Goal: Transaction & Acquisition: Book appointment/travel/reservation

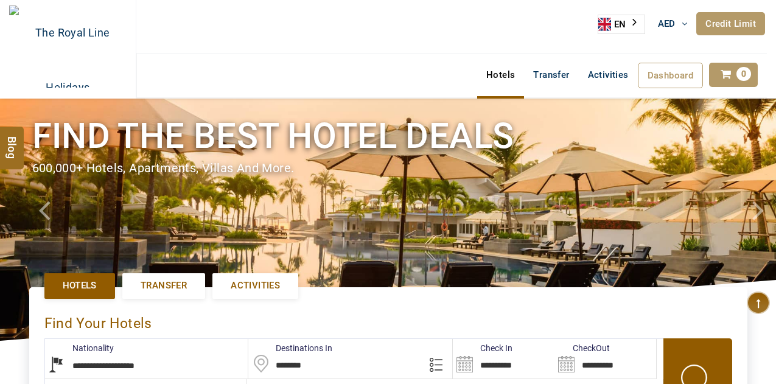
select select "**********"
select select "*"
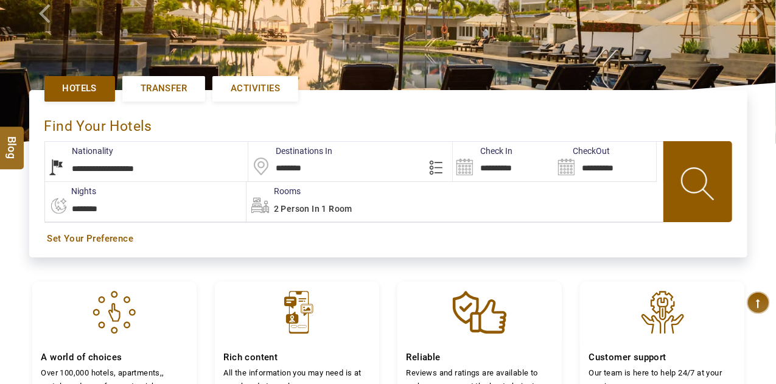
click at [496, 159] on input "**********" at bounding box center [504, 162] width 102 height 40
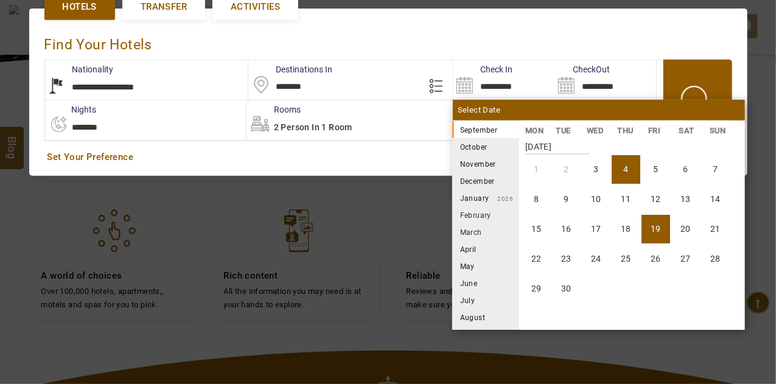
scroll to position [280, 0]
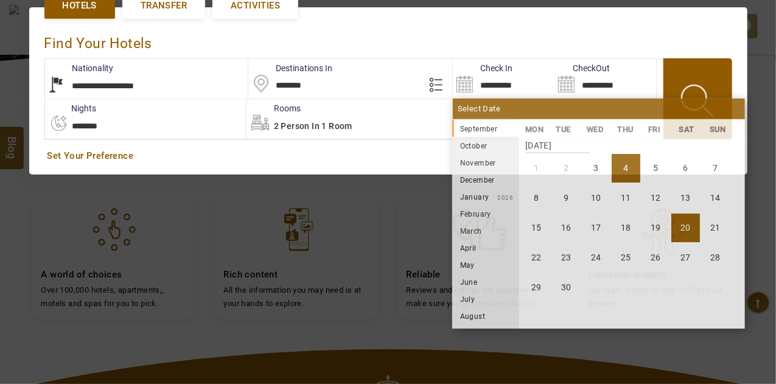
click at [690, 225] on li "20" at bounding box center [685, 228] width 29 height 29
type input "**********"
select select "*"
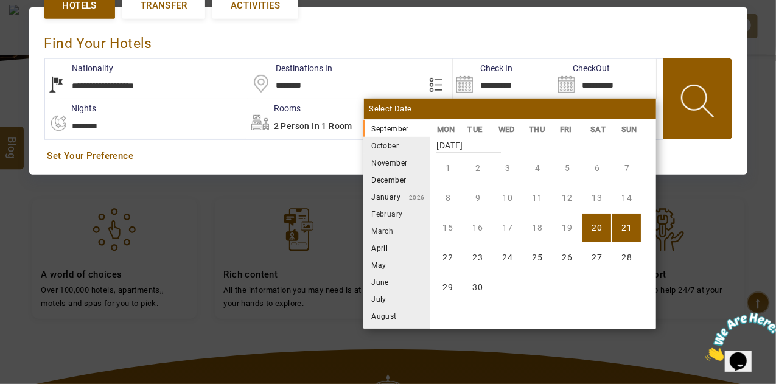
scroll to position [0, 0]
click at [539, 262] on li "25" at bounding box center [537, 257] width 29 height 29
type input "**********"
select select "*"
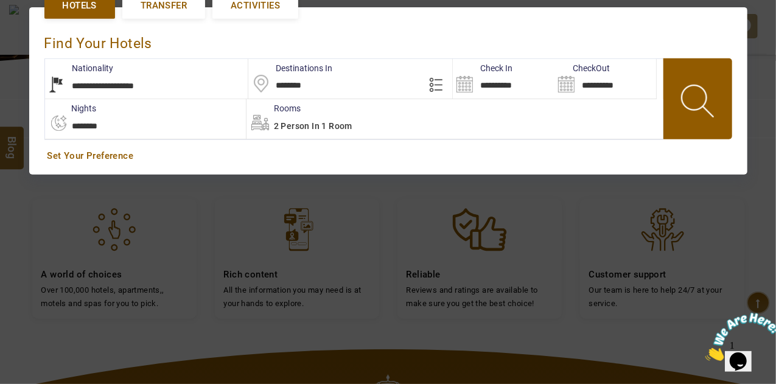
click at [683, 120] on span at bounding box center [698, 103] width 55 height 60
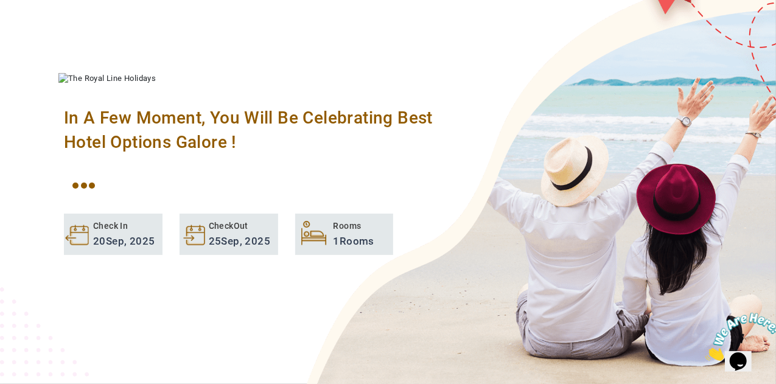
scroll to position [161, 0]
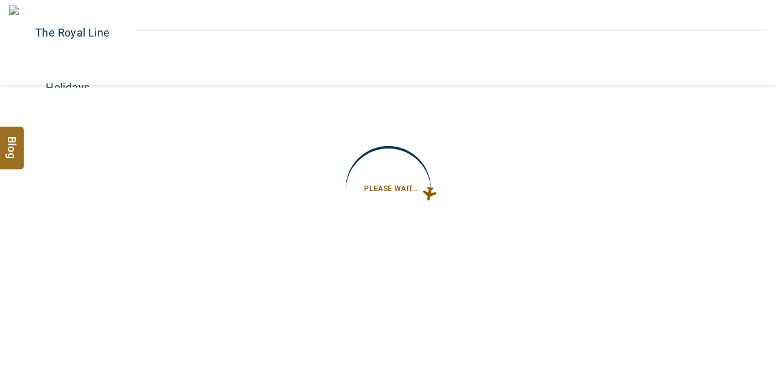
type input "**********"
select select "*"
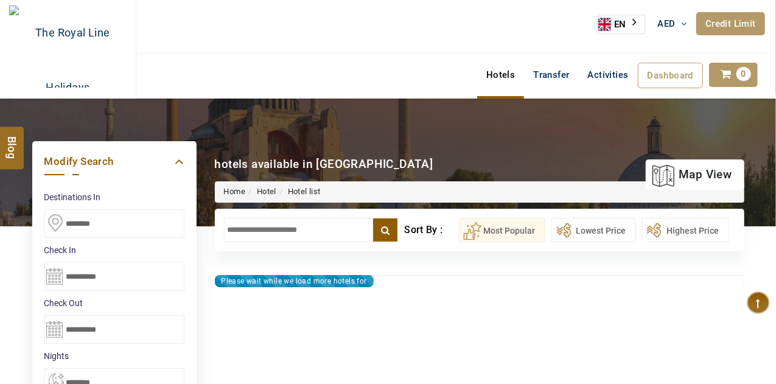
type input "**********"
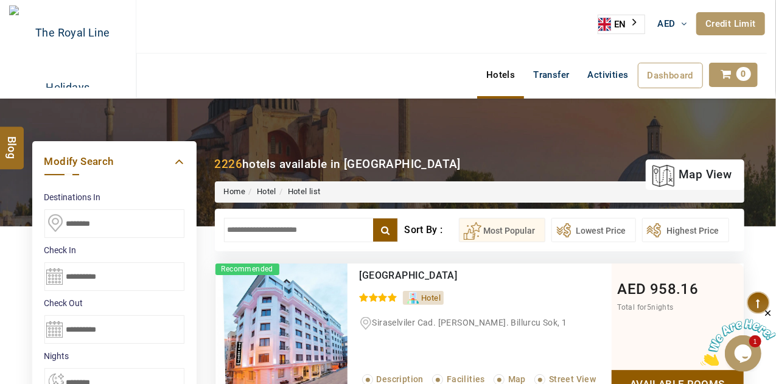
click at [305, 231] on input "text" at bounding box center [311, 230] width 175 height 24
paste input "**********"
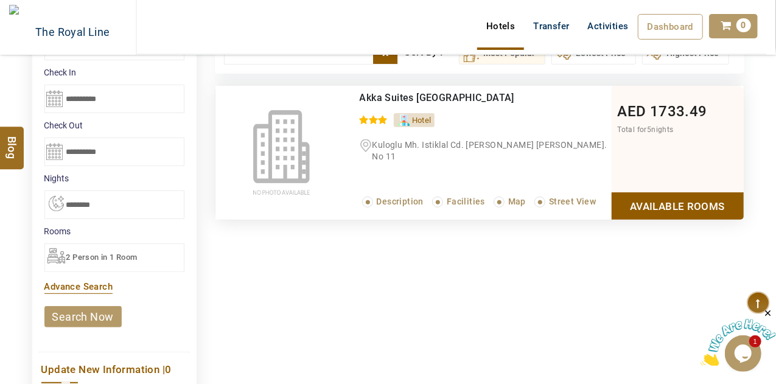
type input "**********"
click at [640, 212] on link "Available Rooms" at bounding box center [678, 205] width 132 height 27
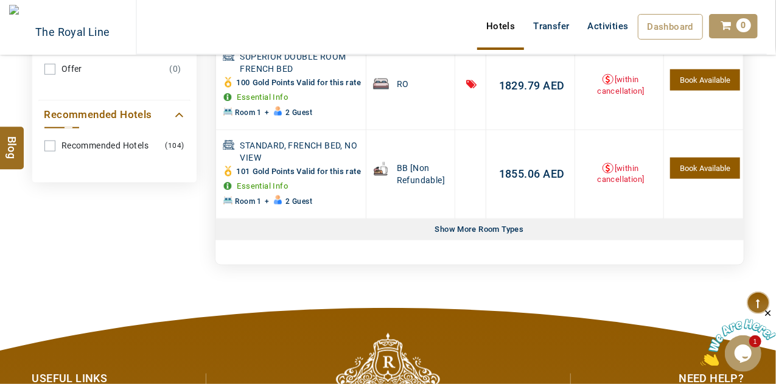
scroll to position [693, 0]
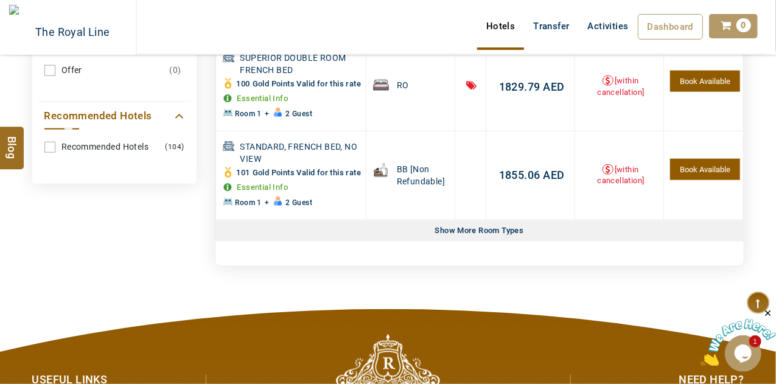
click at [468, 242] on div "Show More Room Types" at bounding box center [479, 230] width 99 height 21
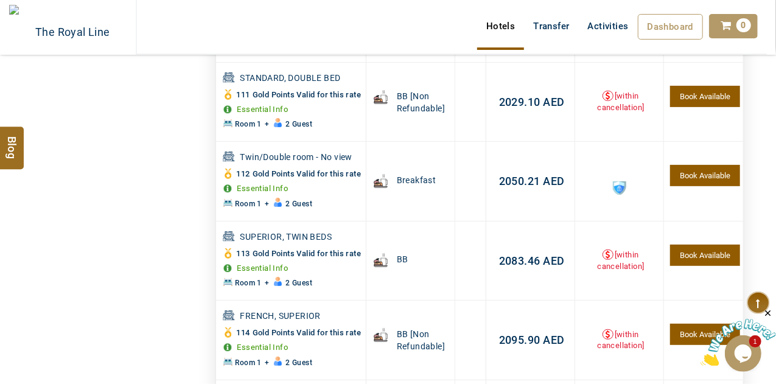
scroll to position [2473, 0]
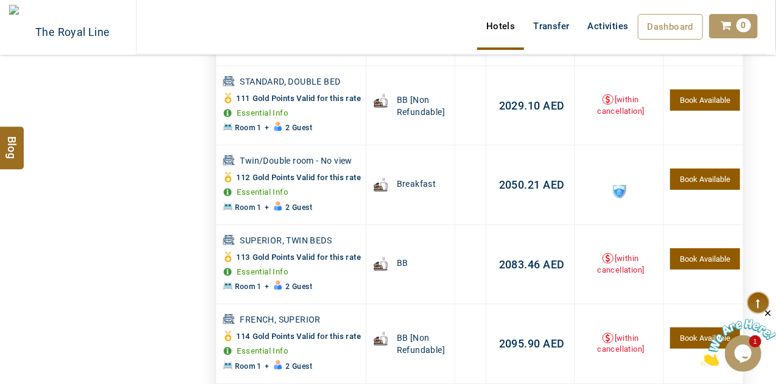
click at [514, 257] on div "Please Wait..." at bounding box center [388, 237] width 491 height 91
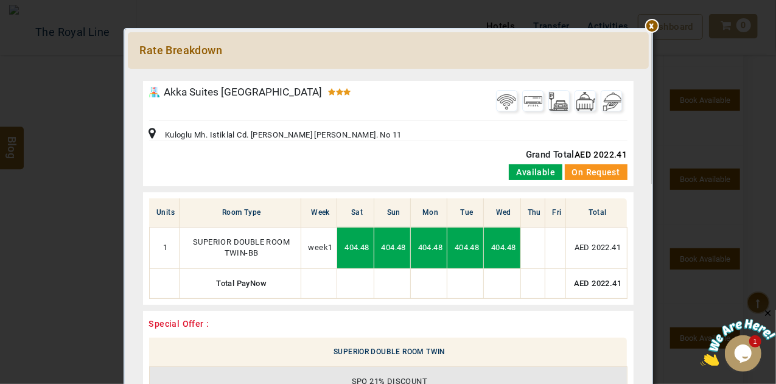
click at [649, 75] on div at bounding box center [388, 75] width 521 height 0
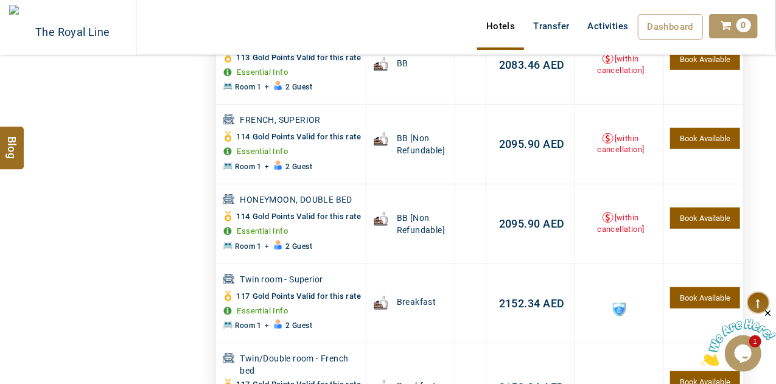
scroll to position [2678, 0]
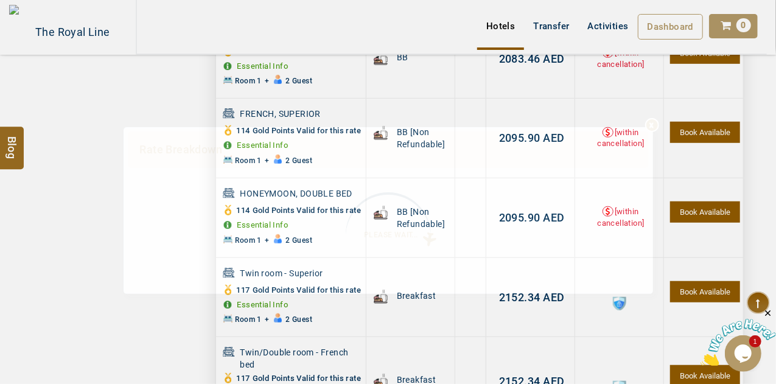
click at [503, 254] on div "**********" at bounding box center [388, 232] width 503 height 116
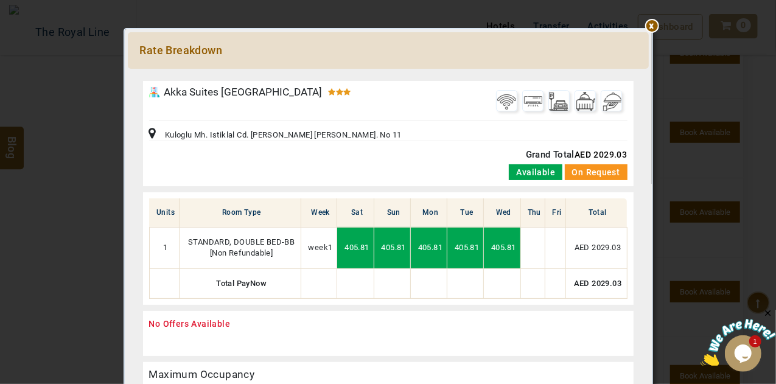
click at [597, 150] on span "AED 2029.03" at bounding box center [601, 155] width 52 height 10
copy span "2029.03"
click at [649, 75] on div at bounding box center [388, 75] width 521 height 0
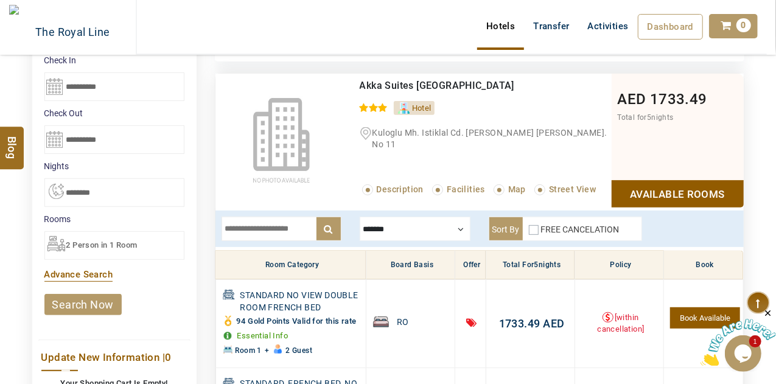
scroll to position [190, 0]
click at [542, 226] on label "FREE CANCELATION" at bounding box center [580, 230] width 79 height 10
click at [391, 226] on div at bounding box center [415, 229] width 111 height 24
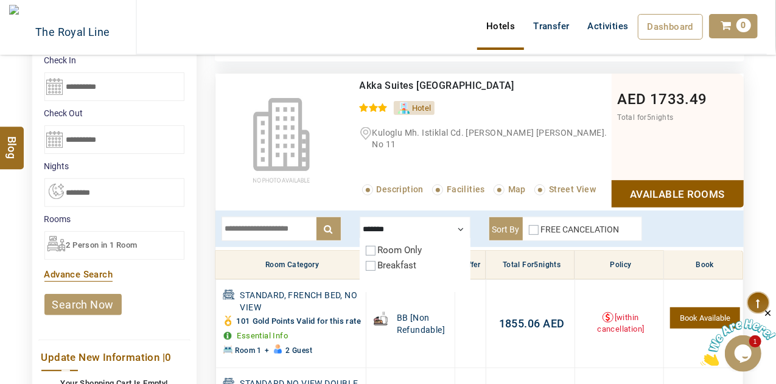
click at [460, 228] on div at bounding box center [415, 229] width 111 height 24
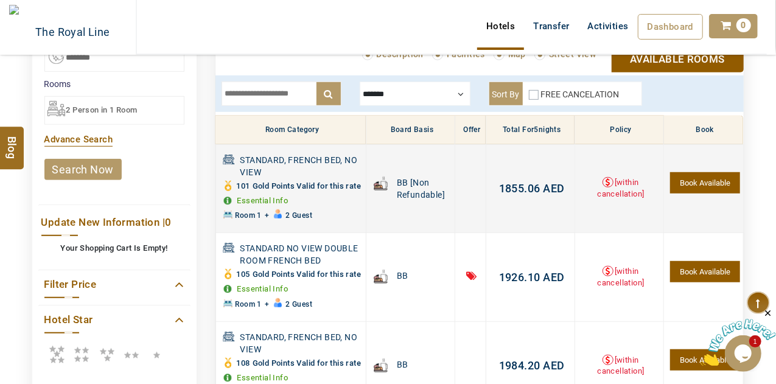
scroll to position [341, 0]
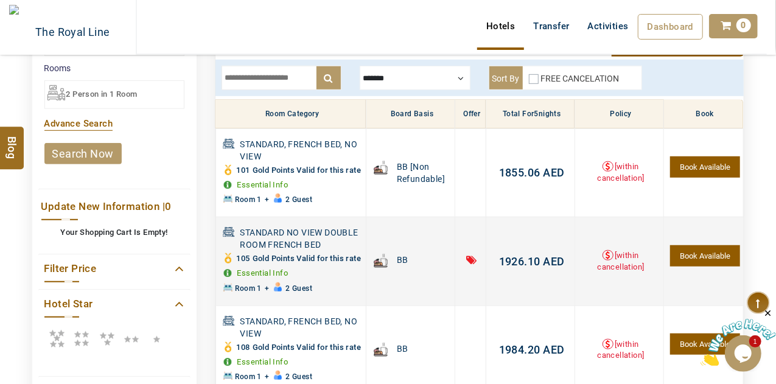
click at [508, 268] on span "1926.10" at bounding box center [519, 261] width 41 height 13
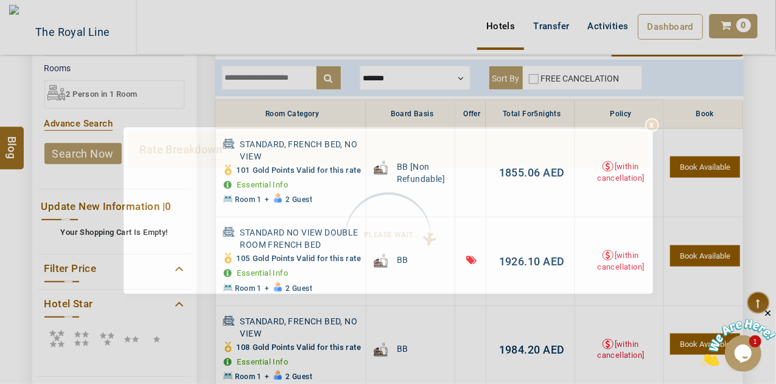
click at [508, 282] on div "Please Wait..." at bounding box center [388, 237] width 491 height 91
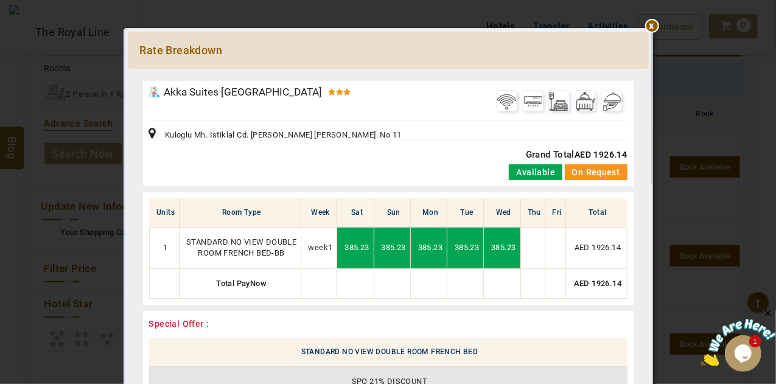
click at [595, 153] on span "AED 1926.14" at bounding box center [601, 155] width 52 height 10
copy span "1926.14"
click at [649, 75] on div at bounding box center [388, 75] width 521 height 0
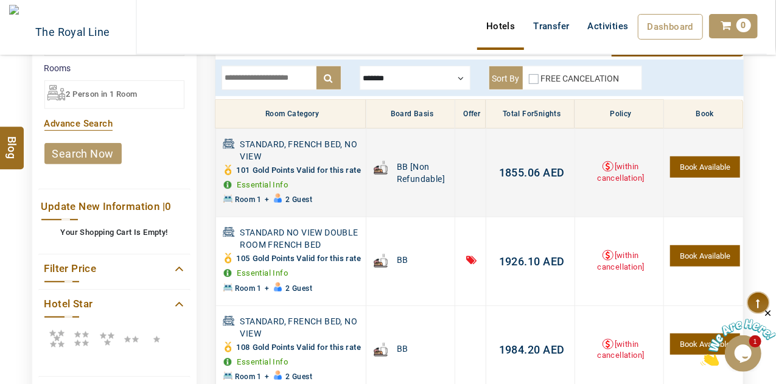
scroll to position [0, 0]
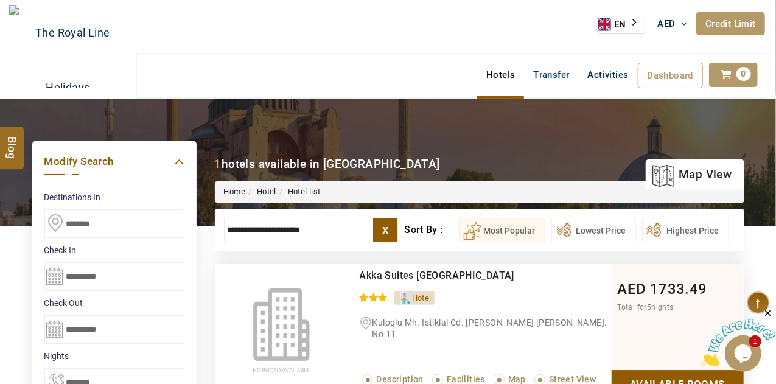
drag, startPoint x: 327, startPoint y: 227, endPoint x: 189, endPoint y: 206, distance: 139.7
paste input "**********"
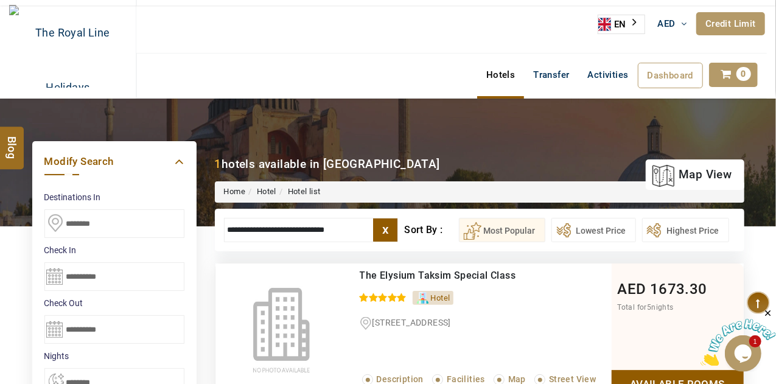
scroll to position [232, 0]
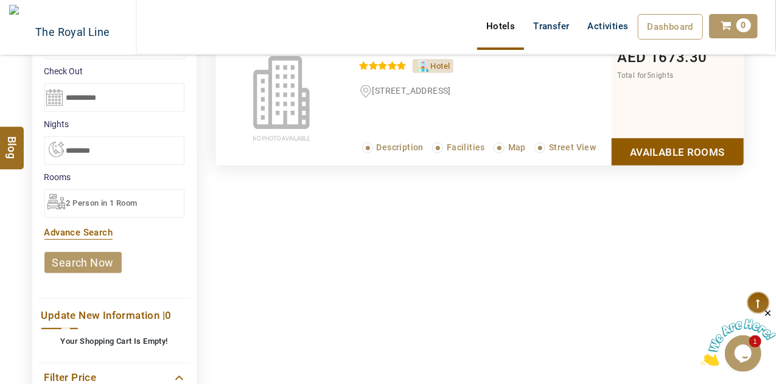
type input "**********"
click at [660, 148] on link "Available Rooms" at bounding box center [678, 151] width 132 height 27
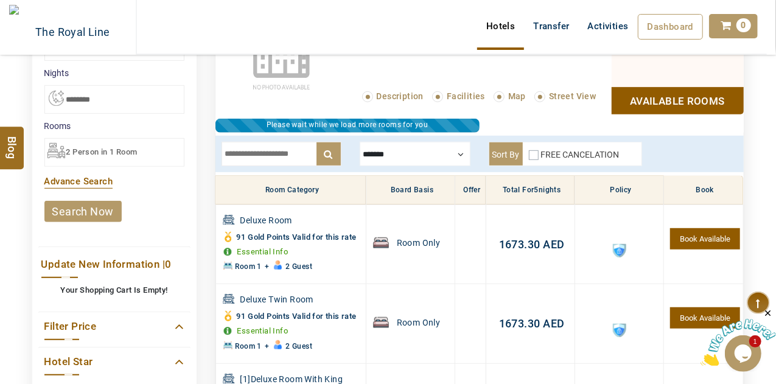
scroll to position [284, 0]
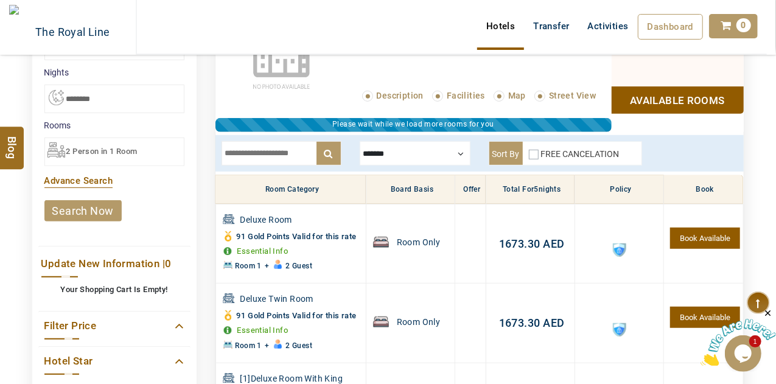
click at [532, 161] on div "FREE CANCELATION" at bounding box center [574, 156] width 91 height 17
click at [379, 150] on div at bounding box center [415, 153] width 111 height 24
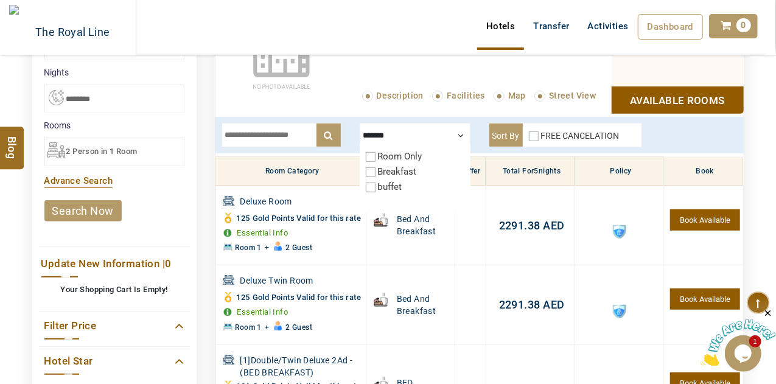
scroll to position [292, 0]
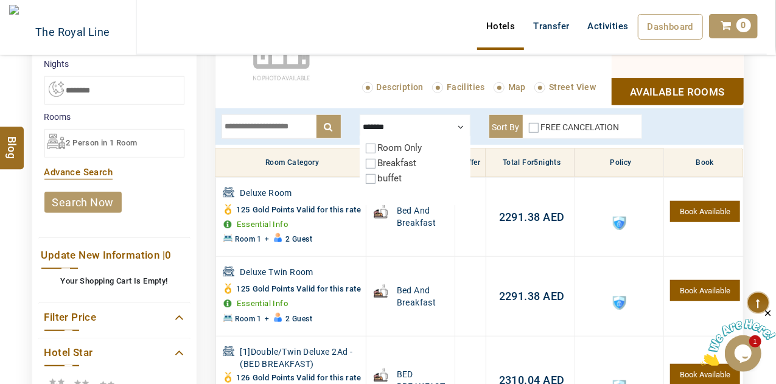
click at [217, 156] on th "Room Category" at bounding box center [290, 163] width 150 height 29
click at [211, 155] on div "Room Category Board Basis Offer Total for 5 nights Policy Book Deluxe Room 125 …" at bounding box center [479, 388] width 547 height 478
click at [674, 130] on div "x ******* Room Only Breakfast buffet Sort By FREE CANCELATION" at bounding box center [479, 126] width 528 height 37
click at [701, 136] on div "x ******* Room Only Breakfast buffet Sort By FREE CANCELATION" at bounding box center [479, 126] width 528 height 37
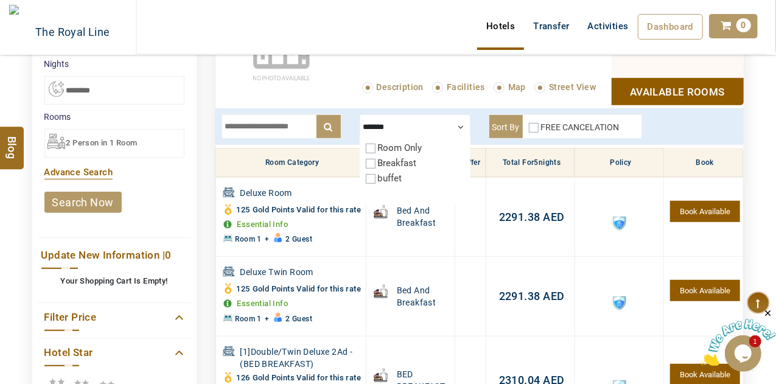
drag, startPoint x: 396, startPoint y: 164, endPoint x: 448, endPoint y: 149, distance: 54.4
click at [396, 164] on label "Breakfast" at bounding box center [397, 163] width 39 height 11
click at [461, 121] on div at bounding box center [415, 126] width 111 height 24
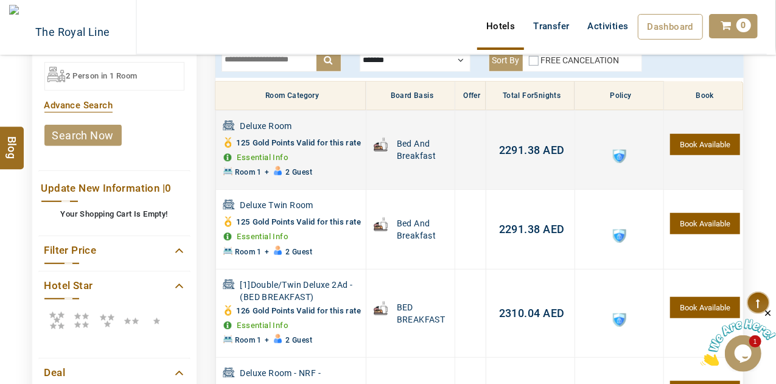
scroll to position [354, 0]
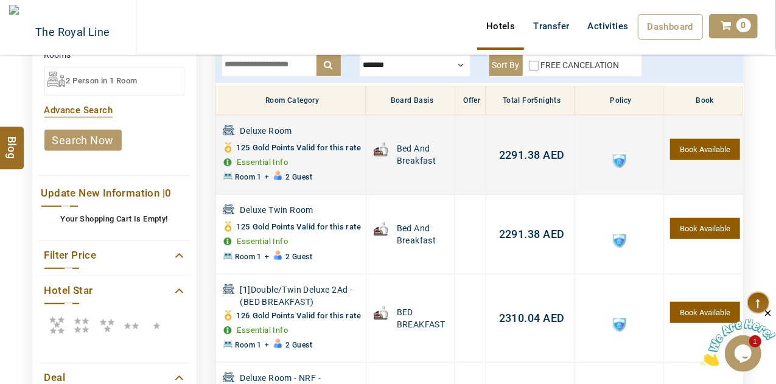
click at [520, 161] on span "2291.38" at bounding box center [519, 155] width 41 height 13
click at [0, 0] on div "Rate Breakdown" at bounding box center [0, 0] width 0 height 0
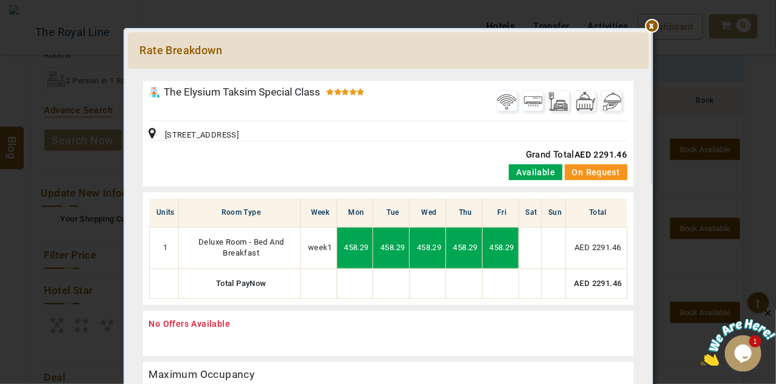
click at [598, 152] on span "AED 2291.46" at bounding box center [601, 155] width 52 height 10
copy span "2291.46"
click at [648, 75] on div at bounding box center [388, 75] width 521 height 0
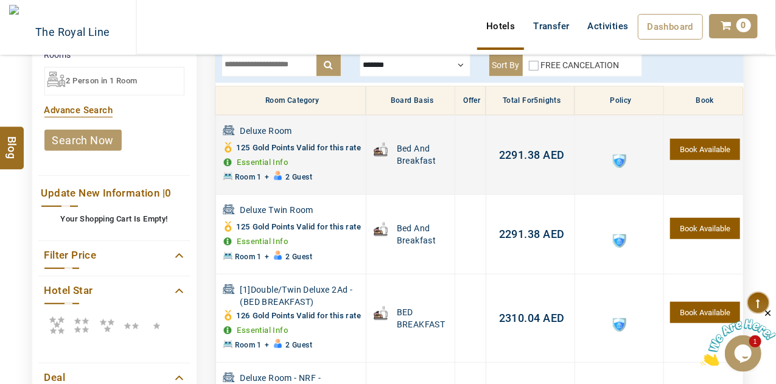
click at [505, 161] on span "2291.38" at bounding box center [519, 155] width 41 height 13
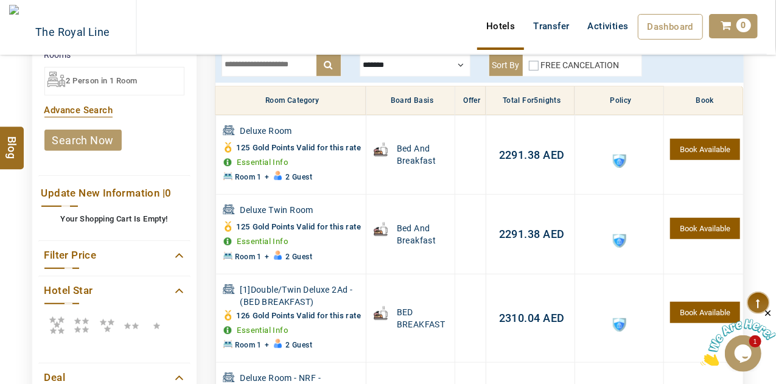
click at [0, 0] on div "**********" at bounding box center [0, 0] width 0 height 0
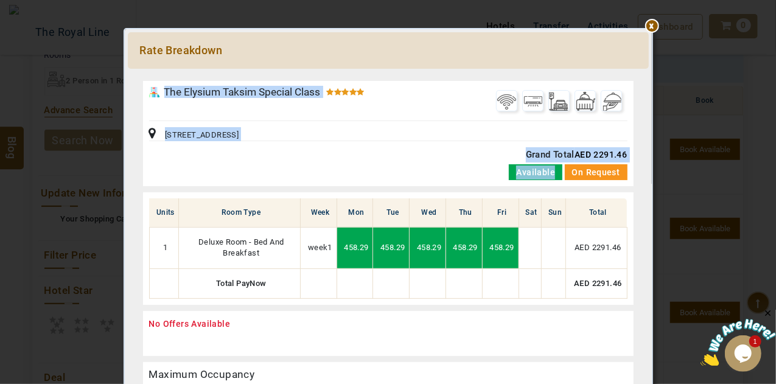
click at [594, 154] on span "AED 2291.46" at bounding box center [601, 155] width 52 height 10
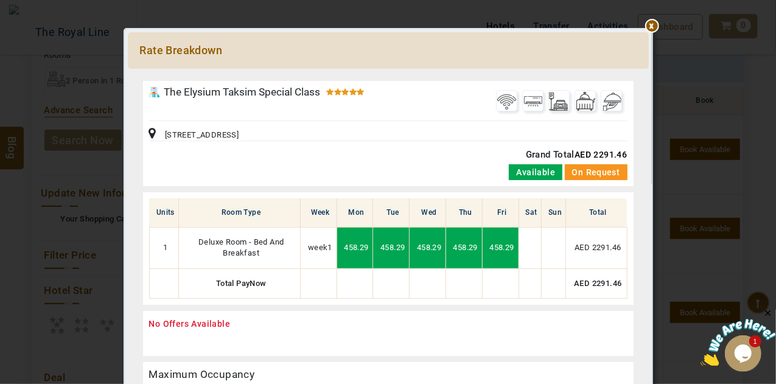
click at [594, 154] on span "AED 2291.46" at bounding box center [601, 155] width 52 height 10
copy span "2291.46"
click at [649, 75] on div at bounding box center [388, 75] width 521 height 0
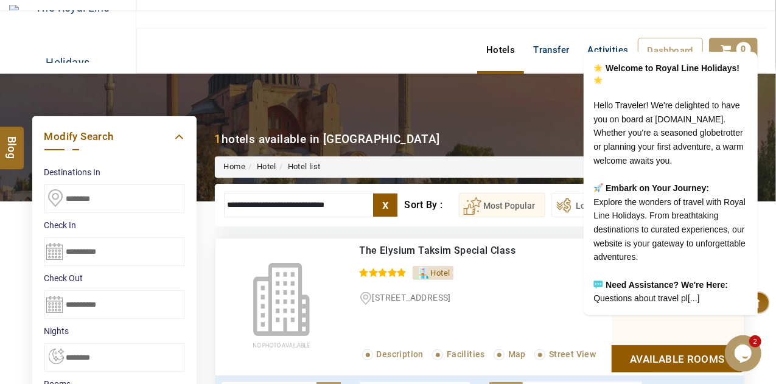
scroll to position [0, 0]
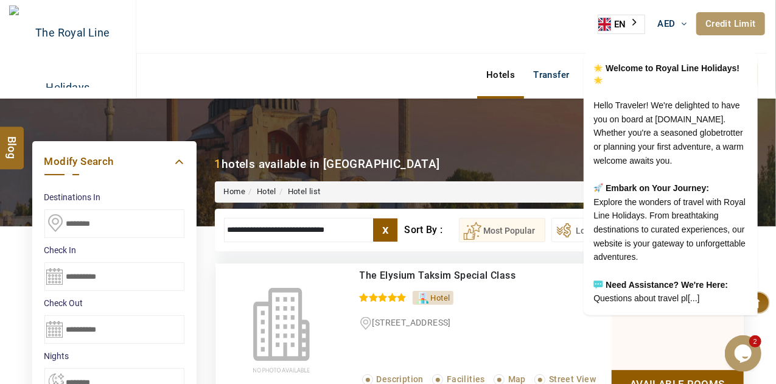
drag, startPoint x: 353, startPoint y: 231, endPoint x: 130, endPoint y: 260, distance: 225.3
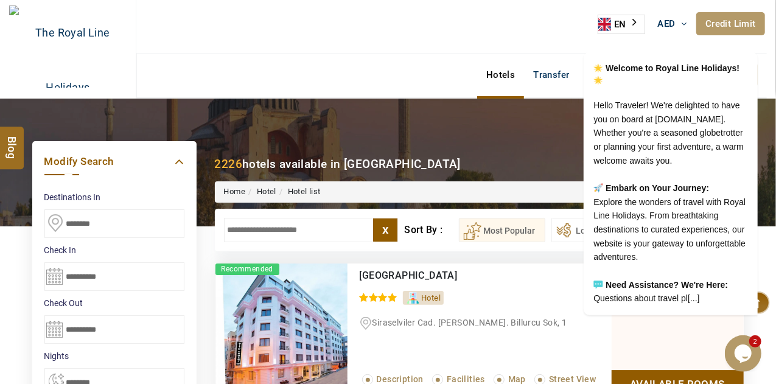
paste input "**********"
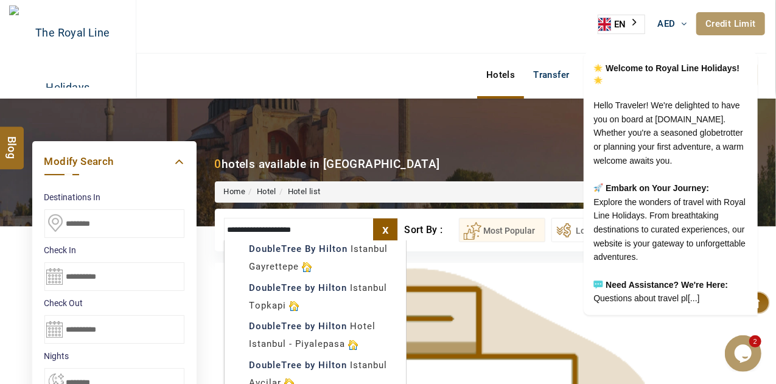
scroll to position [99, 0]
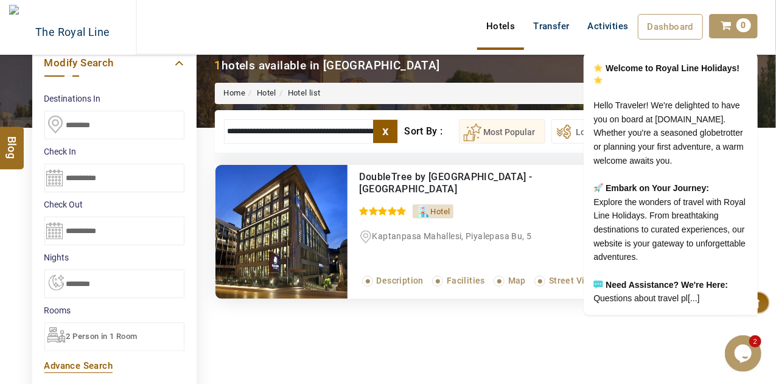
scroll to position [0, 9]
type input "**********"
click at [512, 217] on div "DoubleTree by Hilton Hotel Istanbul - Piyalepasa 0 / 5 Hotel Kaptanpasa Mahalle…" at bounding box center [480, 232] width 264 height 134
click at [749, 29] on icon "Chat attention grabber" at bounding box center [749, 34] width 11 height 11
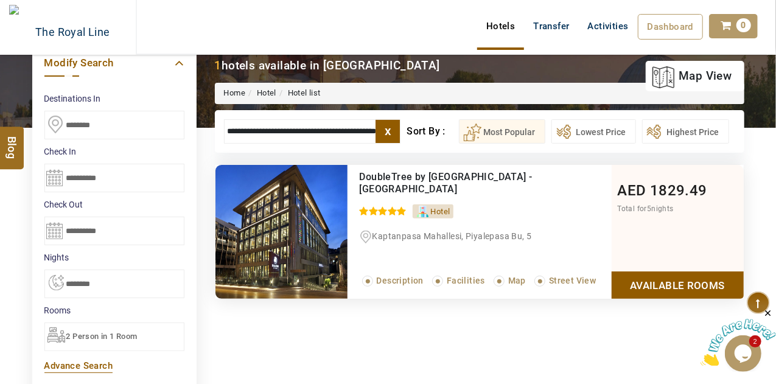
click at [684, 285] on link "Available Rooms" at bounding box center [678, 284] width 132 height 27
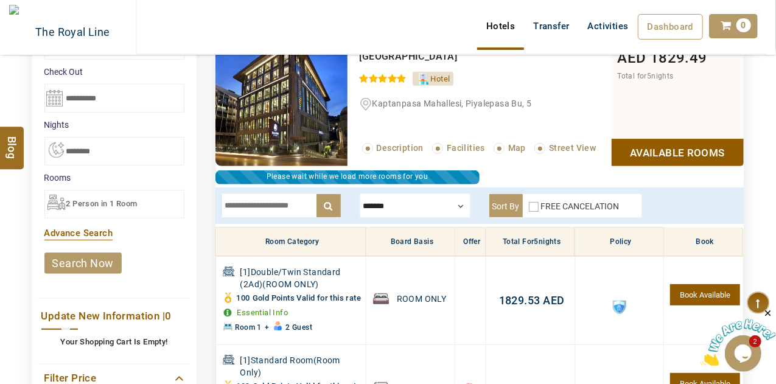
scroll to position [286, 0]
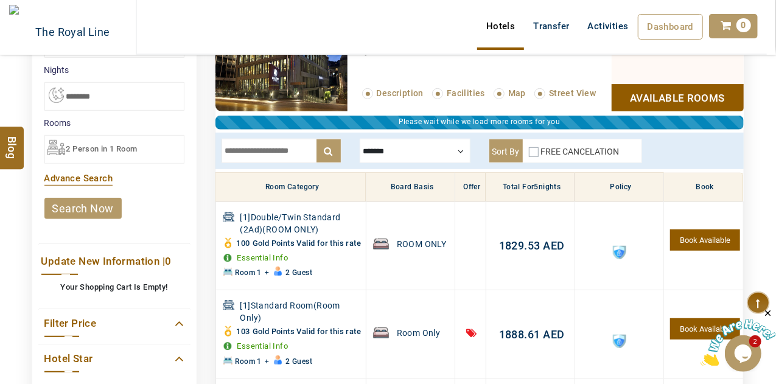
click at [528, 151] on div "Sort By FREE CANCELATION" at bounding box center [566, 151] width 154 height 24
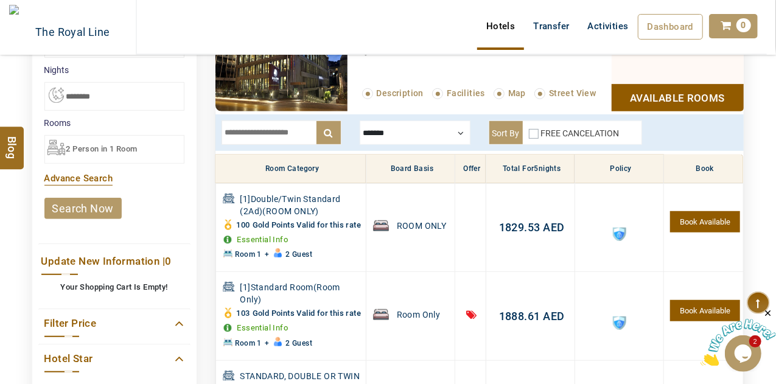
click at [534, 136] on div "FREE CANCELATION" at bounding box center [574, 135] width 91 height 17
click at [385, 132] on div at bounding box center [415, 133] width 111 height 24
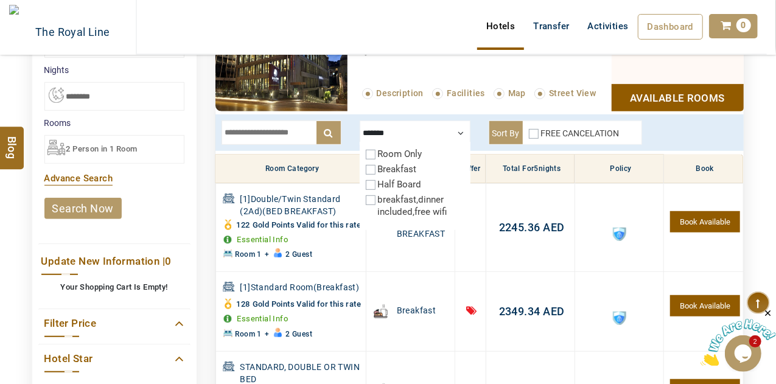
click at [528, 133] on div "Sort By FREE CANCELATION" at bounding box center [566, 133] width 154 height 24
click at [678, 128] on div "x ******* Room Only Breakfast Half Board breakfast,dinner included,free wifi So…" at bounding box center [479, 132] width 528 height 37
drag, startPoint x: 761, startPoint y: 136, endPoint x: 541, endPoint y: 158, distance: 221.4
click at [541, 158] on div "DESTINATION + Add Destination Nationality Afghanistan Albania Algeria American …" at bounding box center [388, 240] width 776 height 855
click at [463, 128] on div at bounding box center [415, 133] width 111 height 24
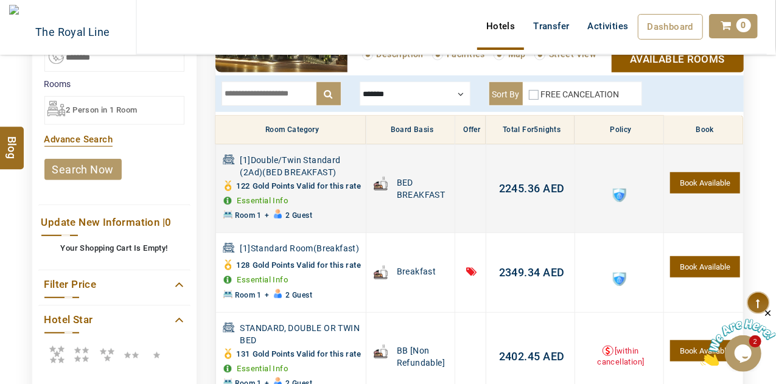
scroll to position [326, 0]
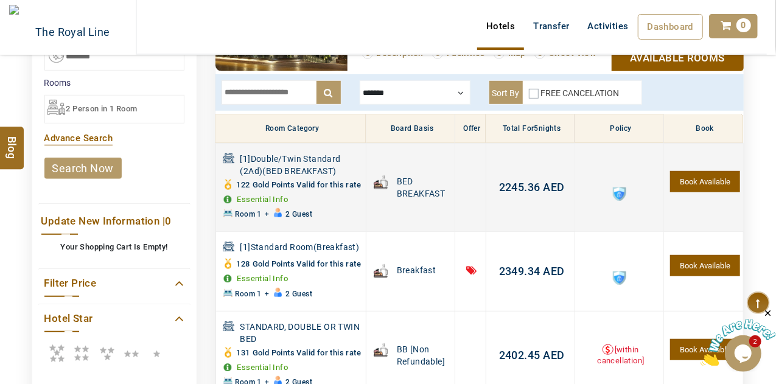
click at [515, 192] on span "2245.36" at bounding box center [519, 187] width 41 height 13
click at [0, 0] on div "Please Wait..." at bounding box center [0, 0] width 0 height 0
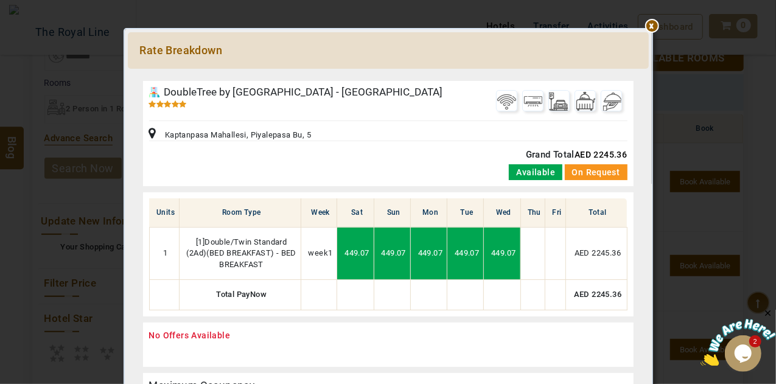
click at [598, 152] on span "AED 2245.36" at bounding box center [601, 155] width 52 height 10
copy span "2245.36"
click at [649, 75] on div at bounding box center [388, 75] width 521 height 0
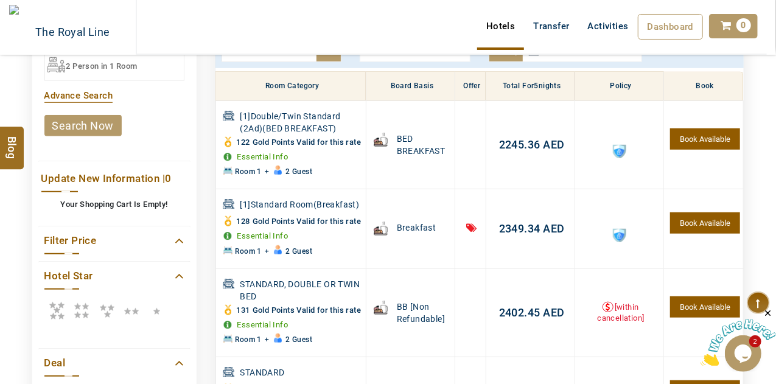
scroll to position [0, 0]
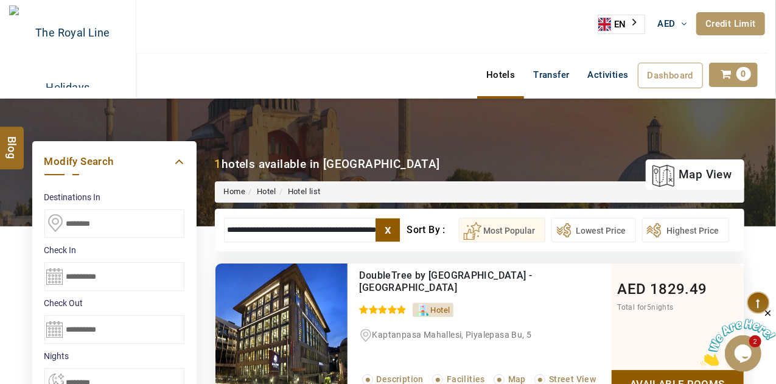
click at [383, 232] on label "x" at bounding box center [388, 230] width 24 height 23
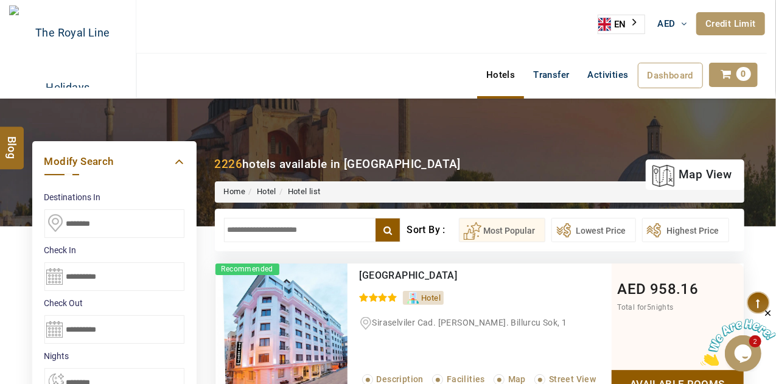
click at [318, 225] on input "text" at bounding box center [312, 230] width 177 height 24
click at [294, 223] on input "text" at bounding box center [312, 230] width 177 height 24
paste input "**********"
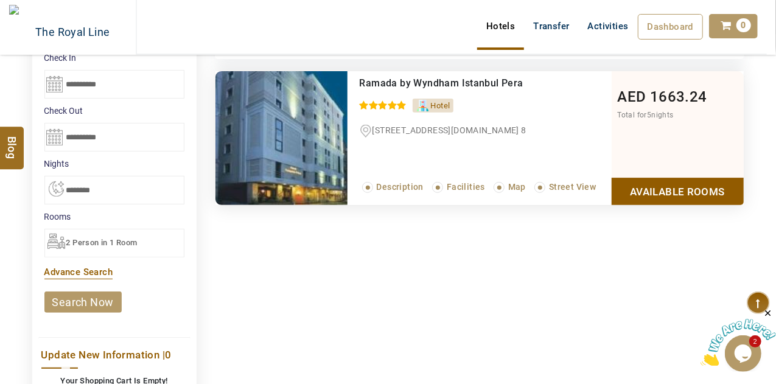
type input "**********"
click at [680, 190] on link "Available Rooms" at bounding box center [678, 191] width 132 height 27
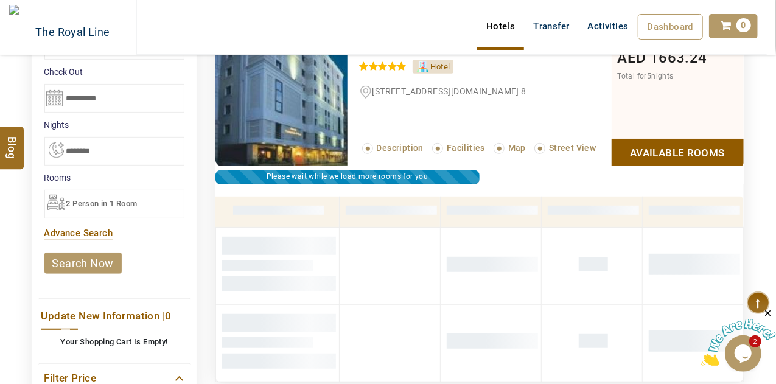
scroll to position [287, 0]
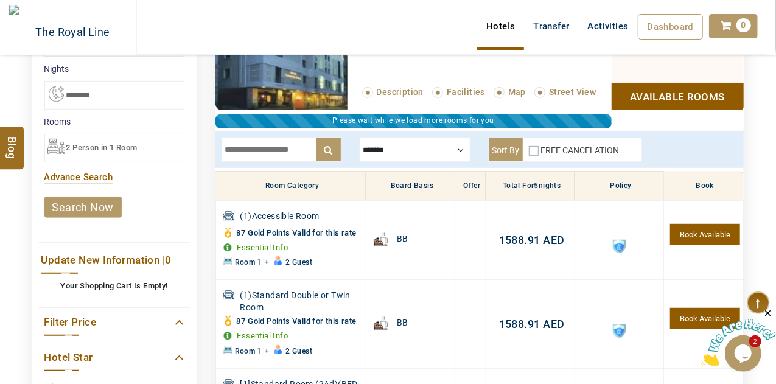
click at [415, 163] on div "x ******* Room Only Breakfast Sort By FREE CANCELATION" at bounding box center [479, 149] width 528 height 37
click at [431, 151] on div at bounding box center [415, 150] width 111 height 24
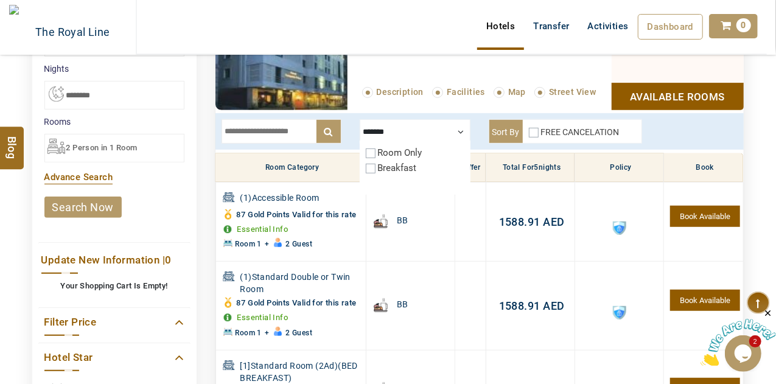
click at [527, 131] on div "Sort By FREE CANCELATION" at bounding box center [566, 131] width 154 height 24
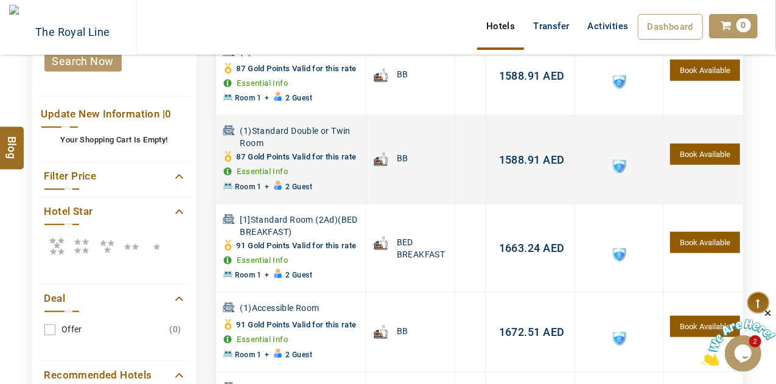
scroll to position [432, 0]
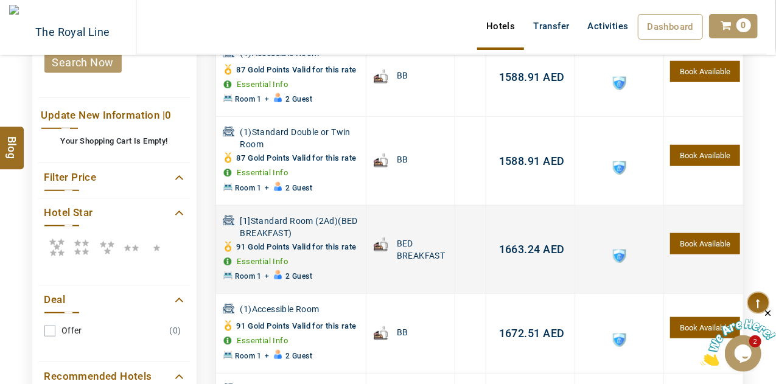
click at [505, 245] on span "1663.24" at bounding box center [519, 249] width 41 height 13
click at [505, 245] on div "Please Wait..." at bounding box center [388, 237] width 491 height 91
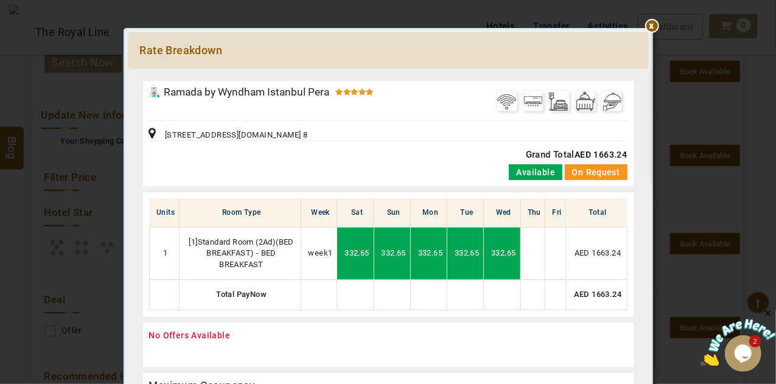
click at [593, 153] on span "AED 1663.24" at bounding box center [601, 155] width 52 height 10
copy span "1663.24"
click at [648, 75] on div at bounding box center [388, 75] width 521 height 0
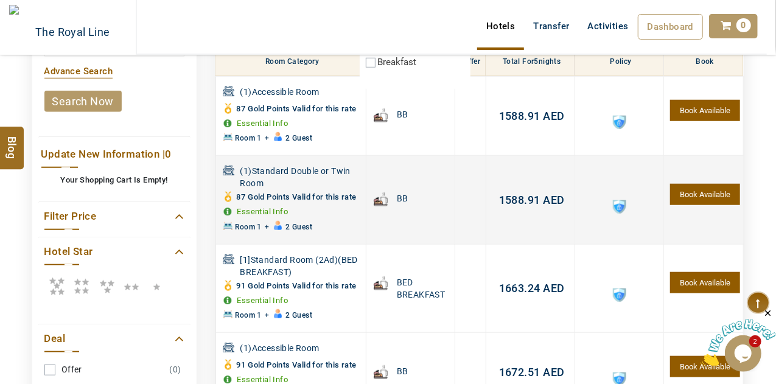
scroll to position [347, 0]
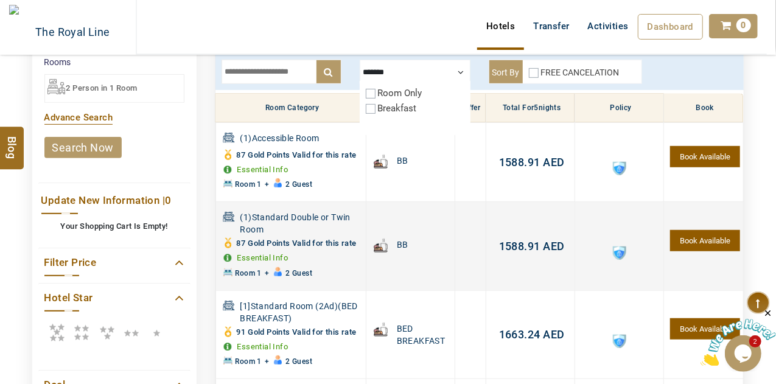
click at [504, 167] on td "0.00 AED 1588.91 AED 1588.91 AED" at bounding box center [530, 162] width 89 height 80
click at [531, 241] on span "1588.91" at bounding box center [519, 246] width 41 height 13
click at [0, 0] on div "Please Wait..." at bounding box center [0, 0] width 0 height 0
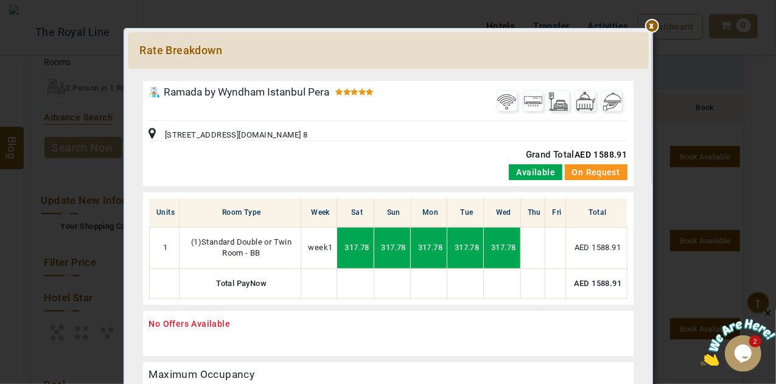
click at [604, 153] on span "AED 1588.91" at bounding box center [601, 155] width 52 height 10
copy span "1588.91"
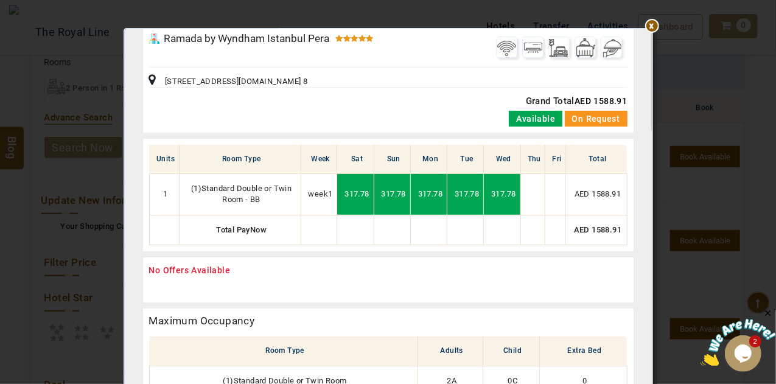
click at [648, 21] on div at bounding box center [388, 21] width 521 height 0
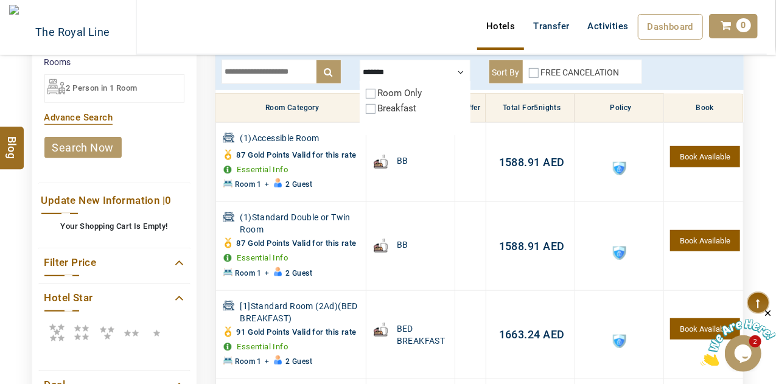
scroll to position [0, 0]
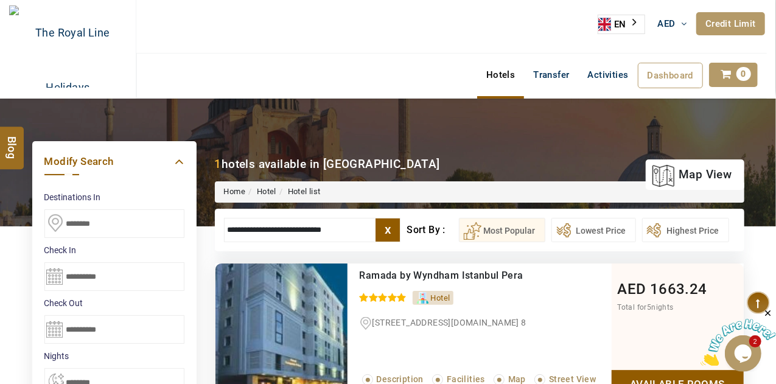
click at [383, 224] on label "x" at bounding box center [388, 230] width 24 height 23
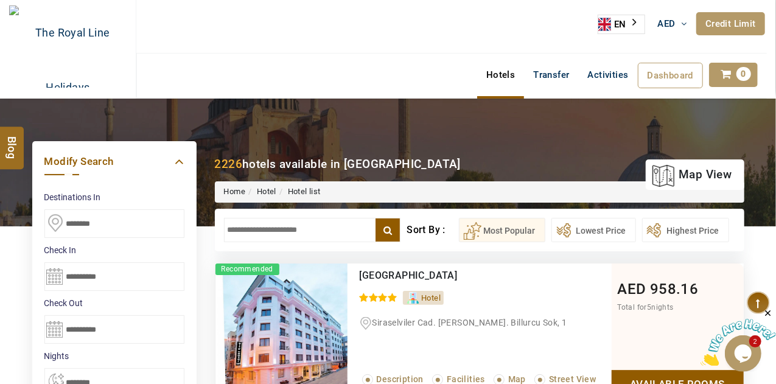
click at [317, 232] on input "text" at bounding box center [312, 230] width 177 height 24
paste input "**********"
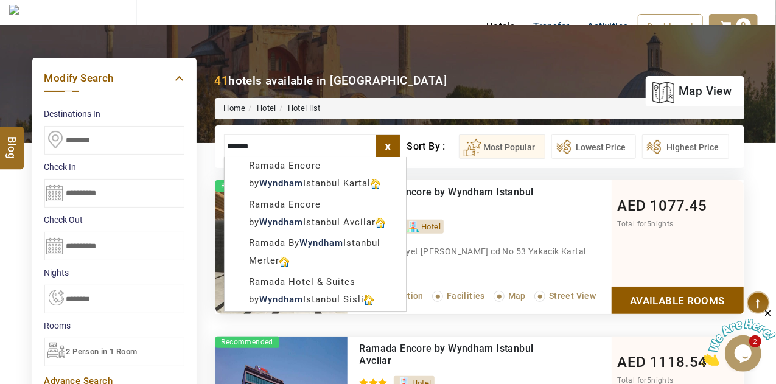
scroll to position [48, 0]
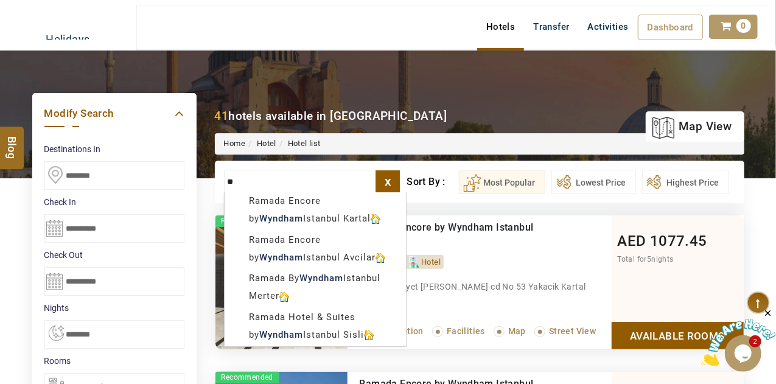
type input "*"
paste input "**********"
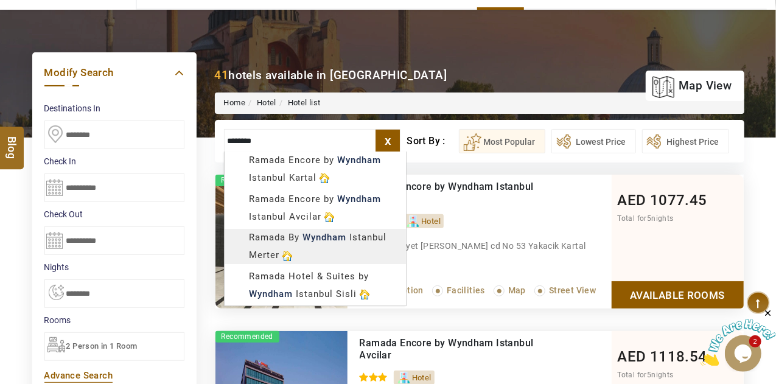
scroll to position [0, 0]
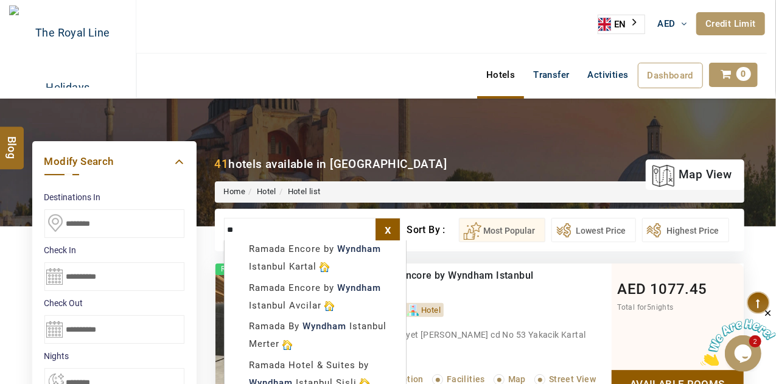
type input "*"
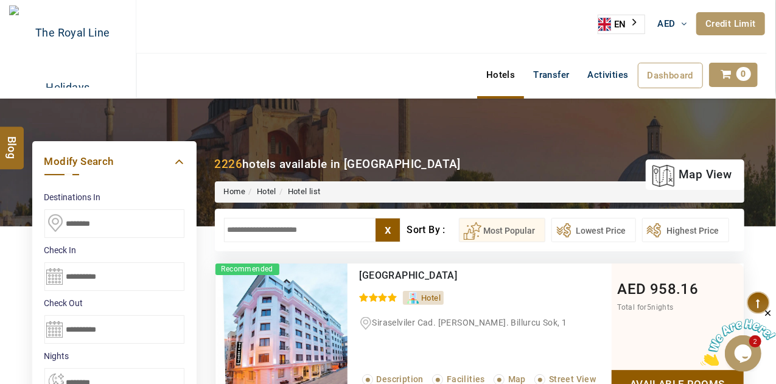
paste input "**********"
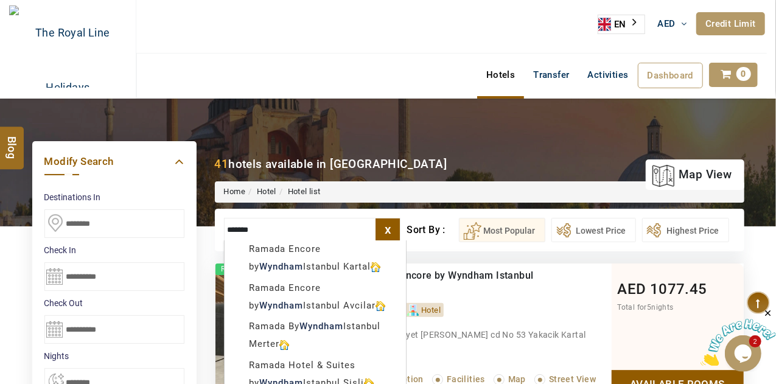
click at [281, 229] on input "*******" at bounding box center [312, 230] width 177 height 24
type input "*"
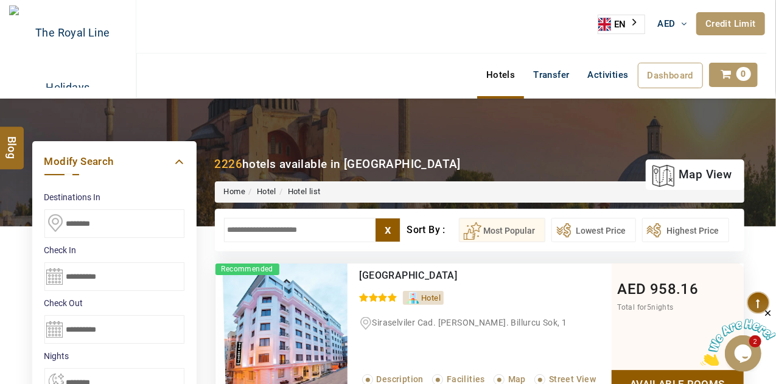
paste input "**********"
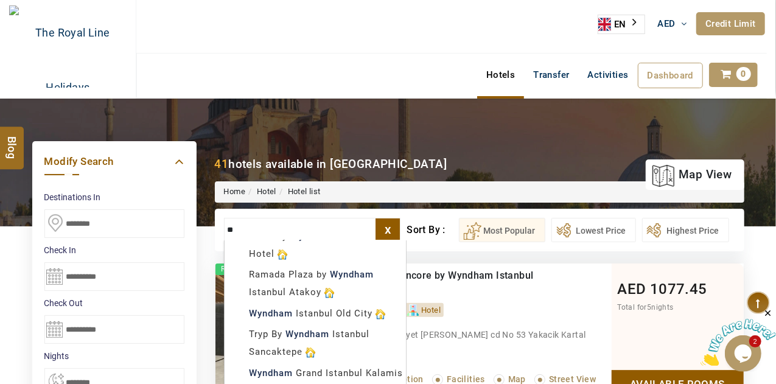
type input "*"
paste input "**********"
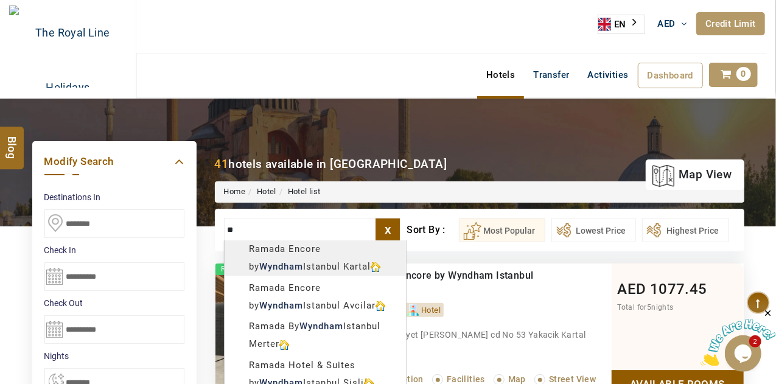
type input "*"
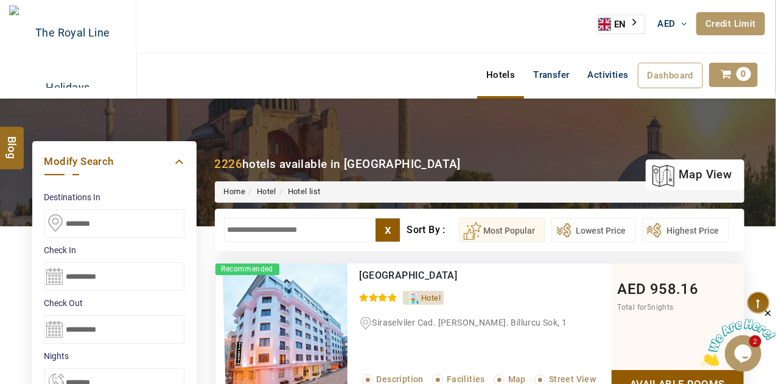
paste input "**********"
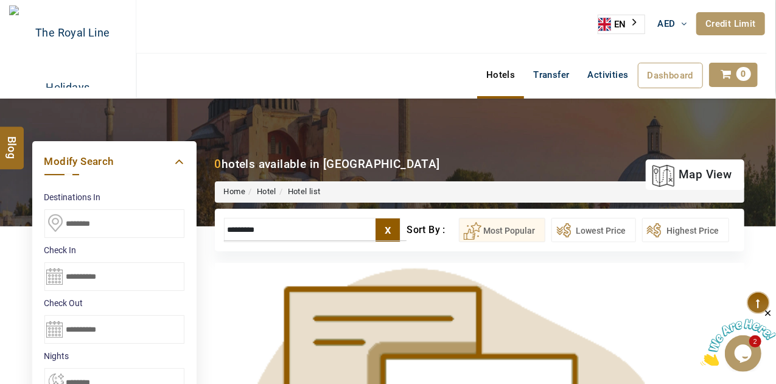
type input "*******"
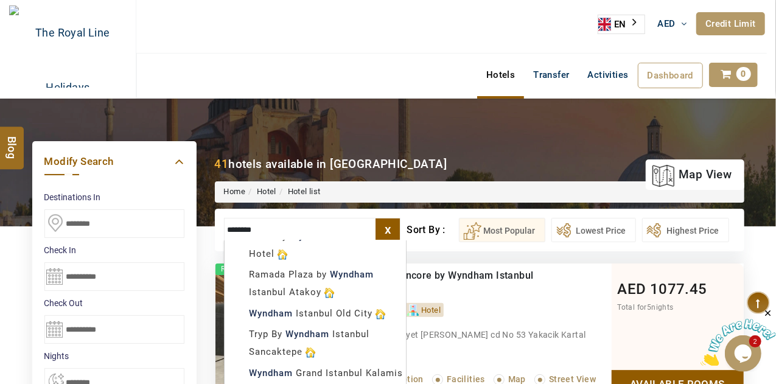
drag, startPoint x: 276, startPoint y: 239, endPoint x: 213, endPoint y: 234, distance: 63.5
click at [213, 234] on div "**********" at bounding box center [480, 208] width 548 height 86
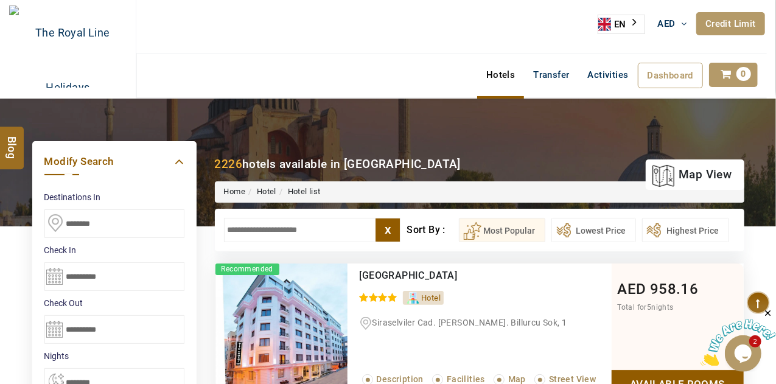
click at [297, 233] on input "text" at bounding box center [312, 230] width 177 height 24
paste input "**********"
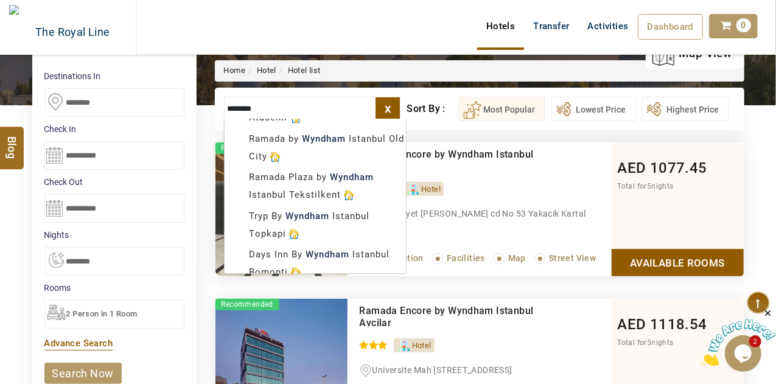
scroll to position [537, 0]
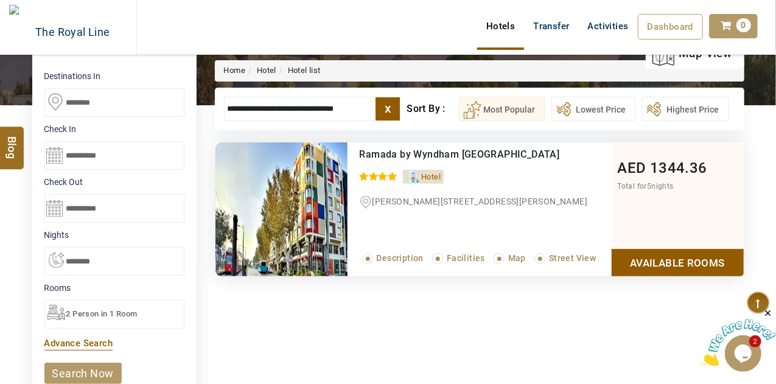
click at [268, 105] on input "**********" at bounding box center [312, 109] width 177 height 24
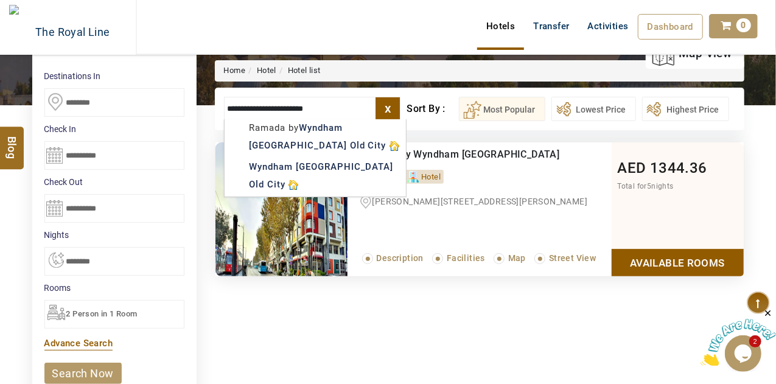
scroll to position [0, 0]
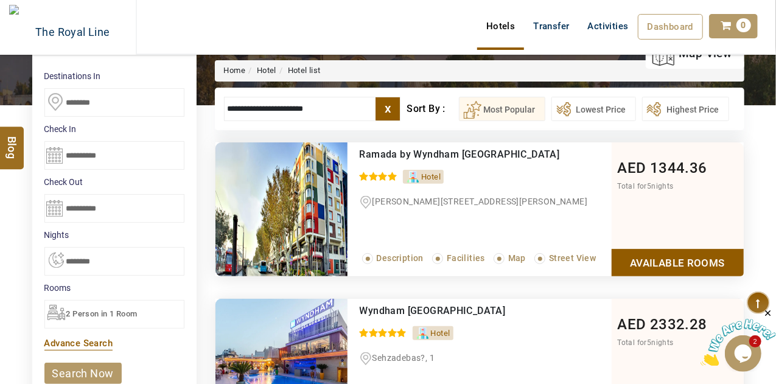
scroll to position [167, 0]
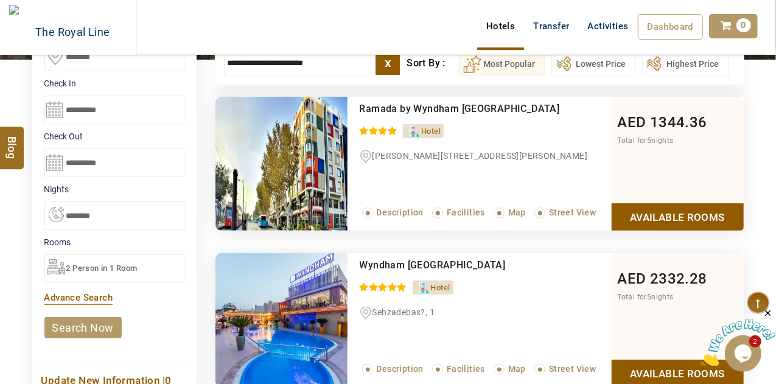
type input "**********"
click at [493, 329] on div "Wyndham Istanbul Old City 0 / 5 Hotel Sehzadebas?, 1 Read More... Description F…" at bounding box center [480, 320] width 264 height 134
click at [643, 363] on link "Available Rooms" at bounding box center [678, 373] width 132 height 27
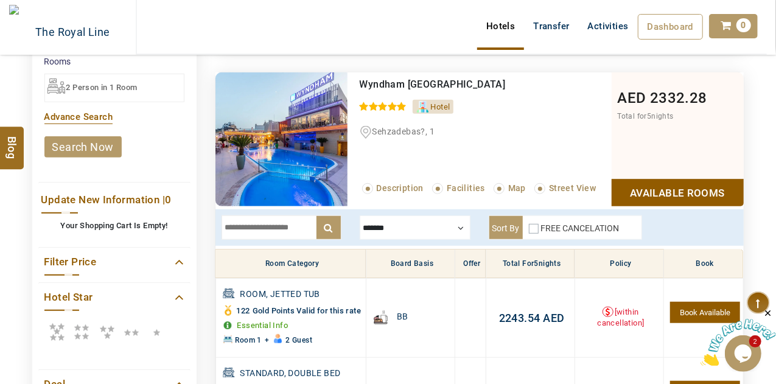
scroll to position [374, 0]
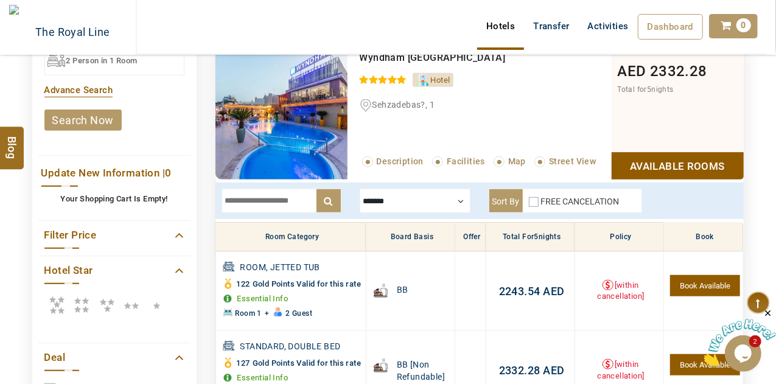
click at [632, 167] on link "Available Rooms" at bounding box center [678, 165] width 132 height 27
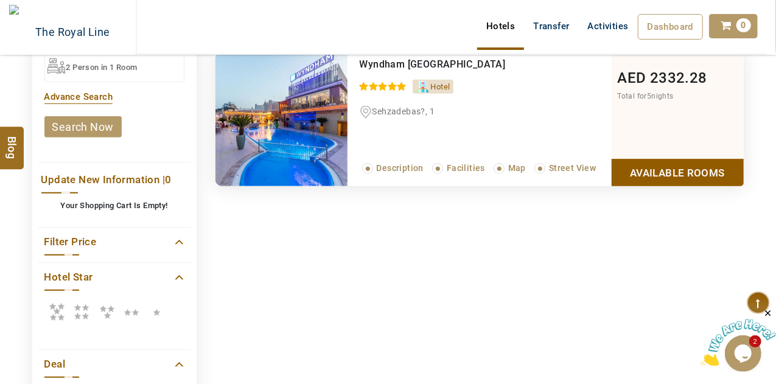
scroll to position [276, 0]
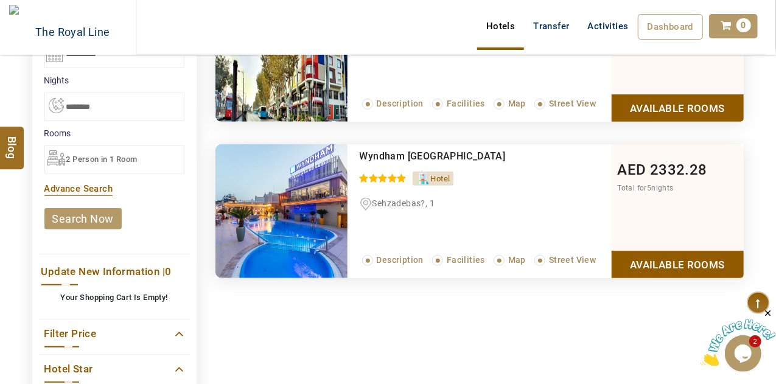
click at [631, 255] on link "Available Rooms" at bounding box center [678, 264] width 132 height 27
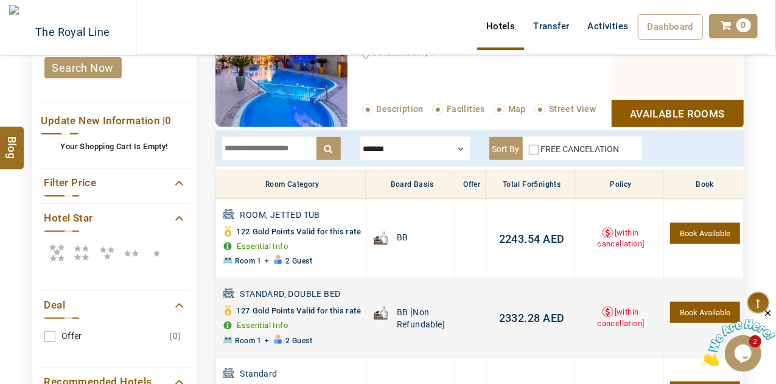
scroll to position [419, 0]
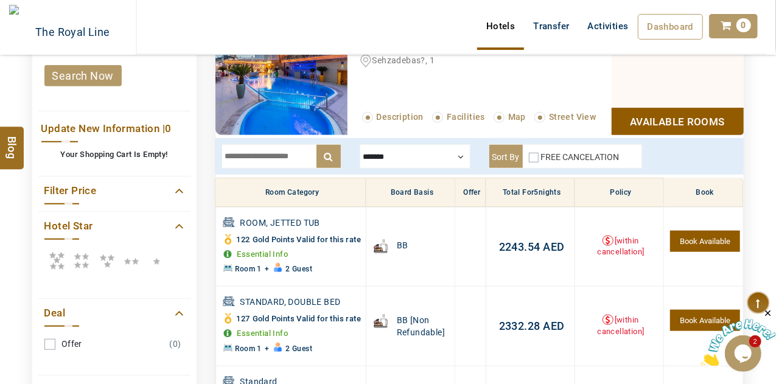
click at [385, 160] on div at bounding box center [415, 156] width 111 height 24
click at [402, 150] on div at bounding box center [415, 156] width 111 height 24
click at [462, 154] on div at bounding box center [415, 156] width 111 height 24
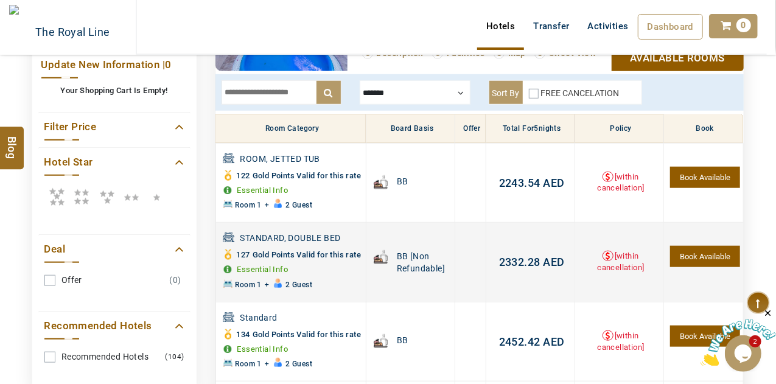
scroll to position [483, 0]
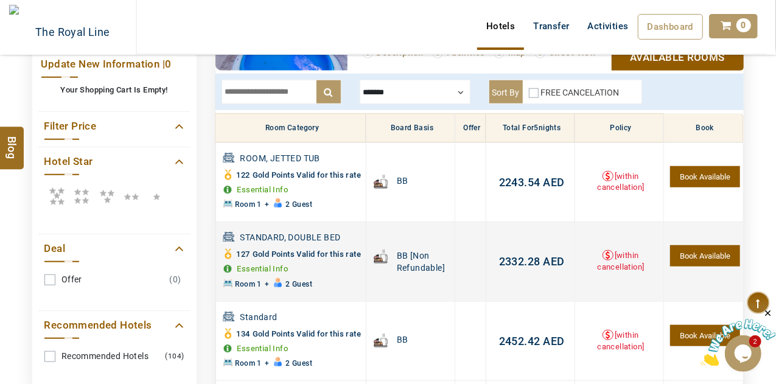
click at [510, 268] on span "2332.28" at bounding box center [519, 261] width 41 height 13
click at [510, 276] on div "Please Wait..." at bounding box center [388, 237] width 491 height 91
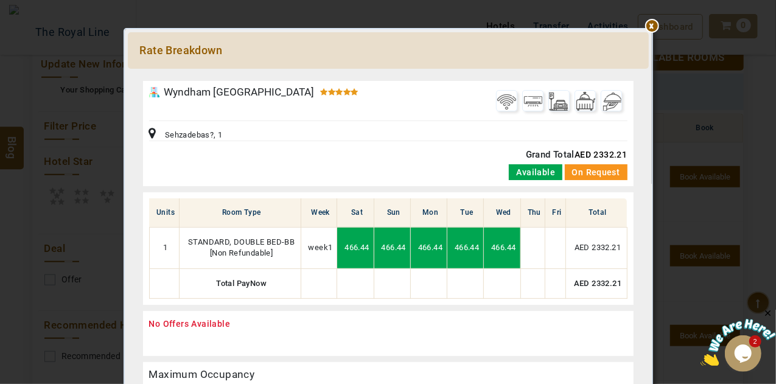
click at [596, 153] on span "AED 2332.21" at bounding box center [601, 155] width 52 height 10
copy span "2332.21"
click at [649, 75] on div at bounding box center [388, 75] width 521 height 0
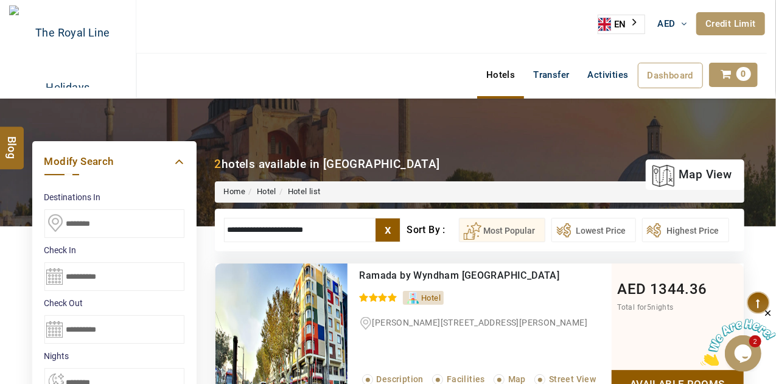
drag, startPoint x: 337, startPoint y: 233, endPoint x: 167, endPoint y: 262, distance: 172.3
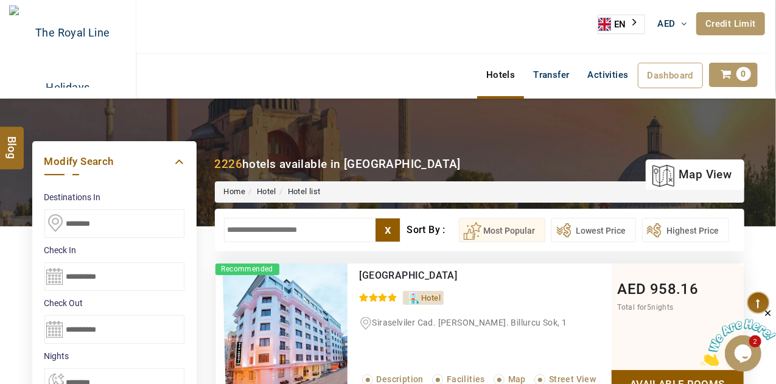
paste input "**********"
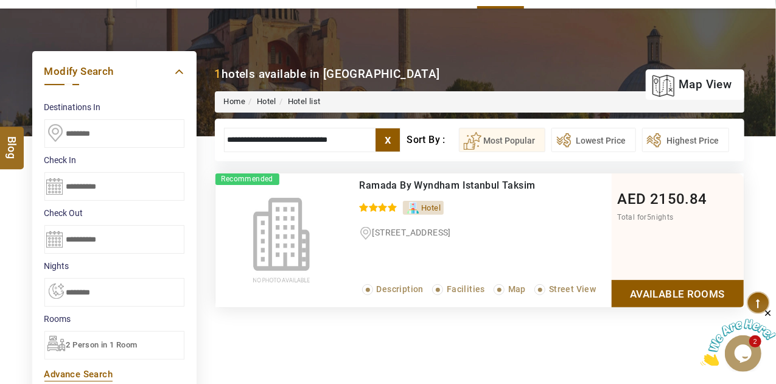
type input "**********"
click at [653, 295] on link "Available Rooms" at bounding box center [678, 293] width 132 height 27
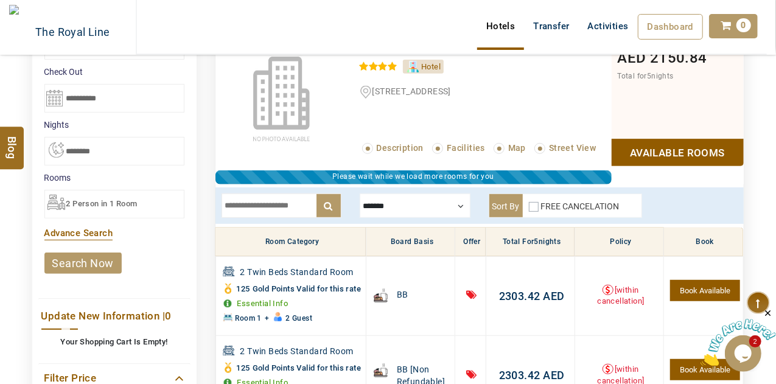
click at [413, 205] on div at bounding box center [415, 206] width 111 height 24
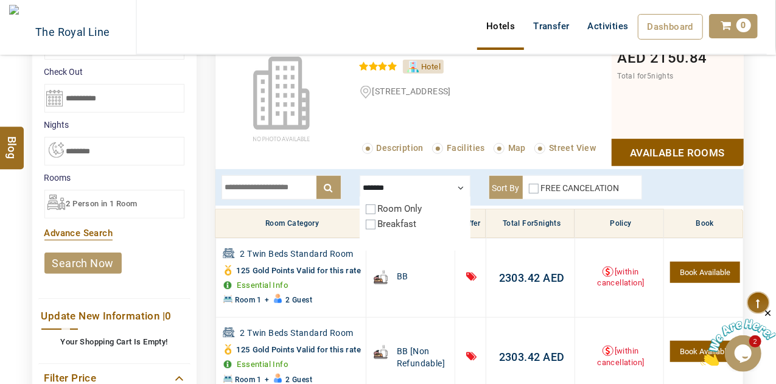
click at [552, 183] on label "FREE CANCELATION" at bounding box center [580, 188] width 79 height 10
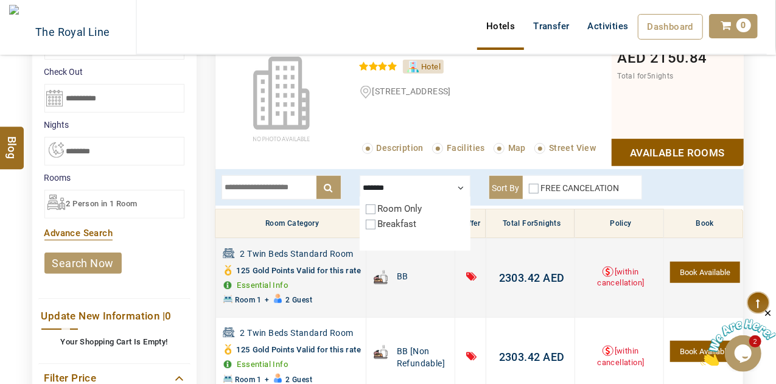
click at [504, 280] on span "2303.42" at bounding box center [519, 277] width 41 height 13
click at [0, 0] on div "Please Wait..." at bounding box center [0, 0] width 0 height 0
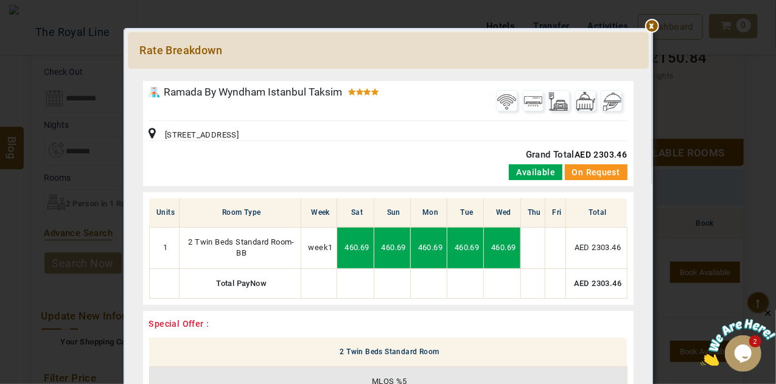
click at [611, 154] on span "AED 2303.46" at bounding box center [601, 155] width 52 height 10
copy span "2303.46"
click at [649, 75] on div at bounding box center [388, 75] width 521 height 0
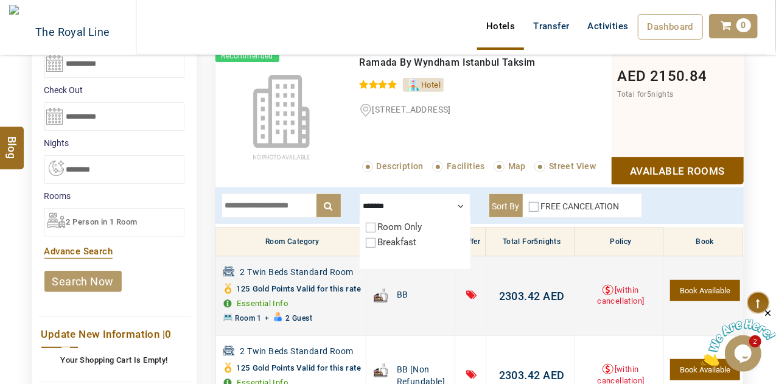
scroll to position [214, 0]
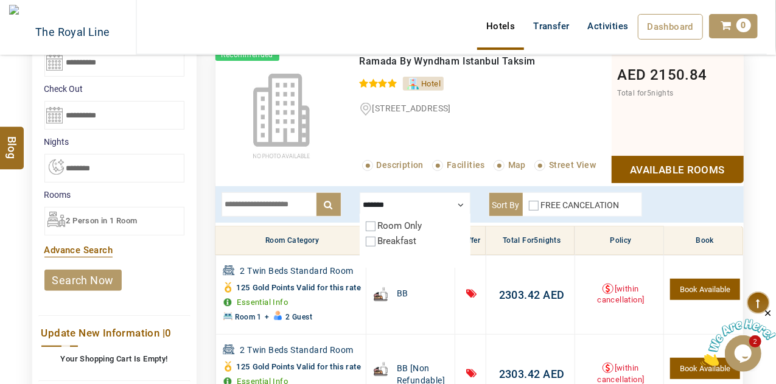
click at [461, 204] on div at bounding box center [415, 204] width 111 height 24
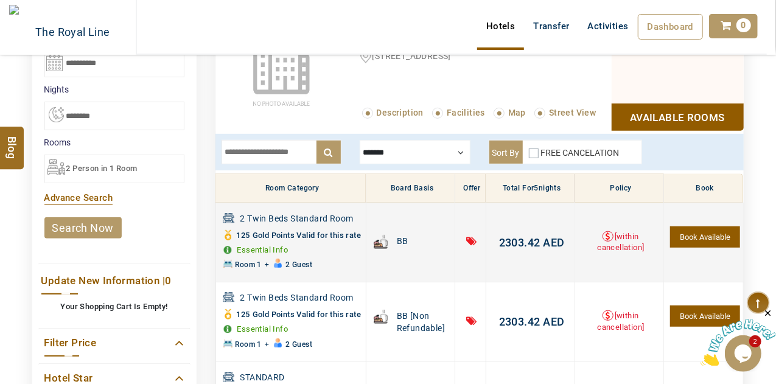
scroll to position [0, 0]
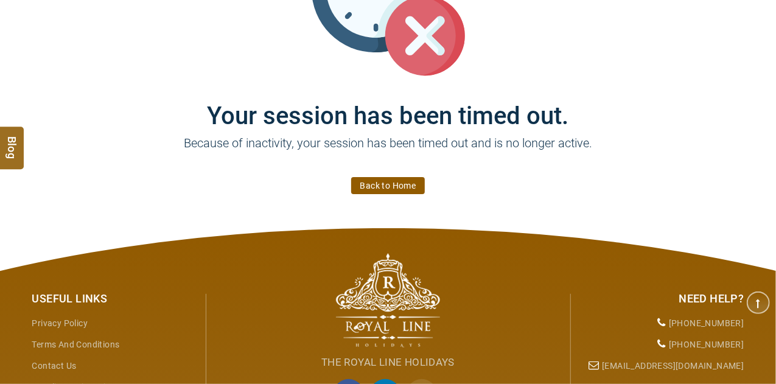
scroll to position [216, 0]
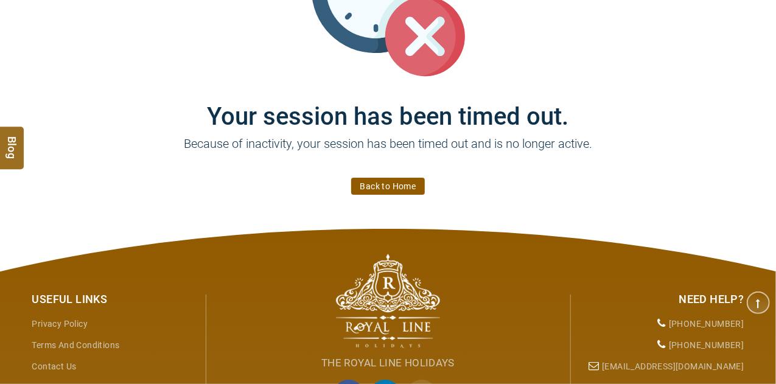
click at [403, 193] on link "Back to Home" at bounding box center [388, 186] width 74 height 17
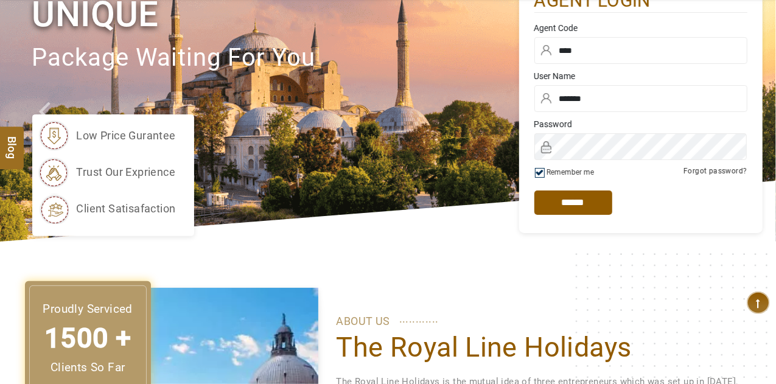
scroll to position [105, 0]
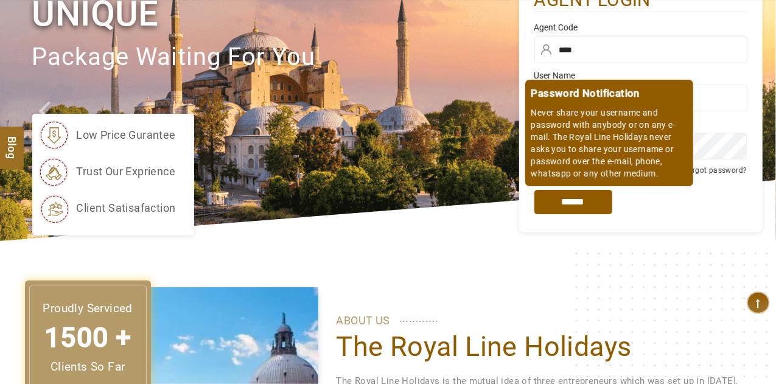
click at [545, 200] on input "*****" at bounding box center [573, 202] width 78 height 24
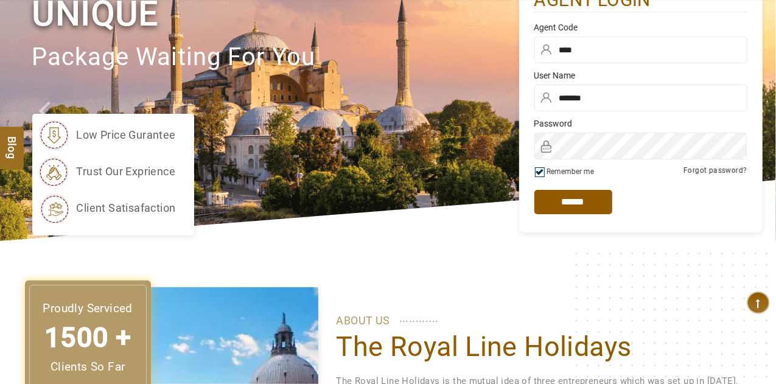
click at [375, 220] on div "low price gurantee trust our exprience client satisafaction" at bounding box center [275, 175] width 487 height 122
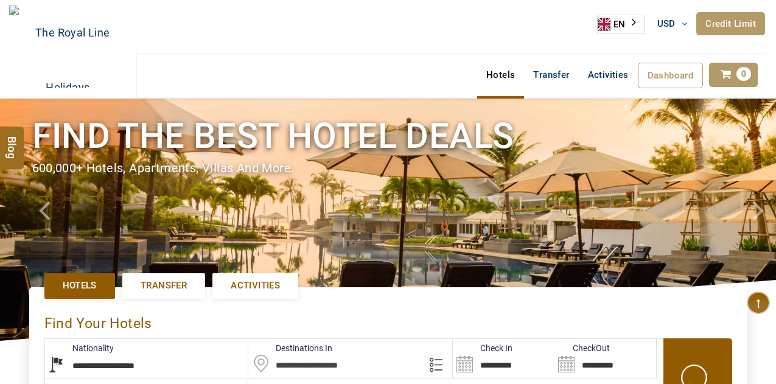
select select "**********"
select select "*"
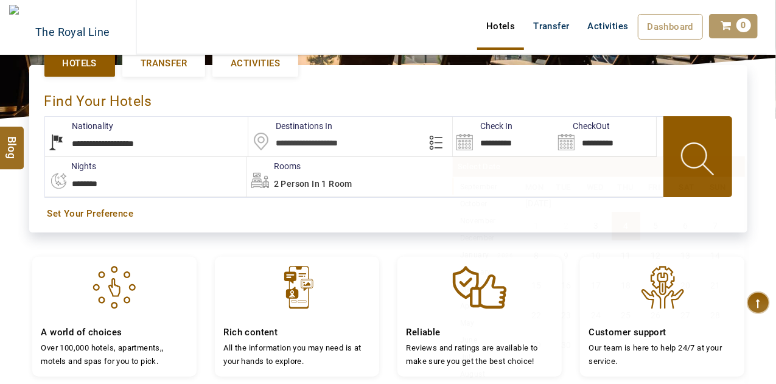
click at [496, 139] on input "**********" at bounding box center [504, 137] width 102 height 40
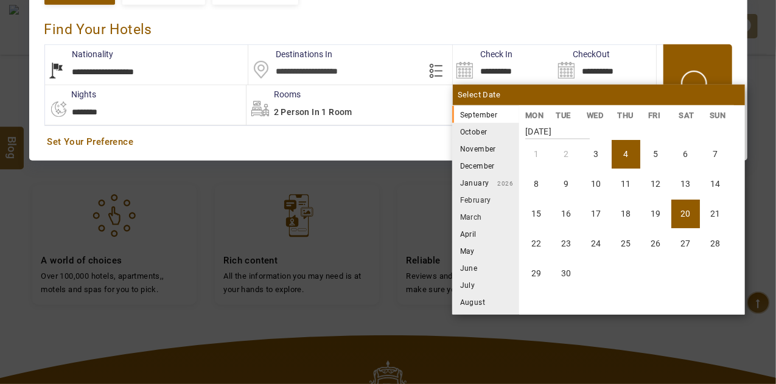
scroll to position [300, 0]
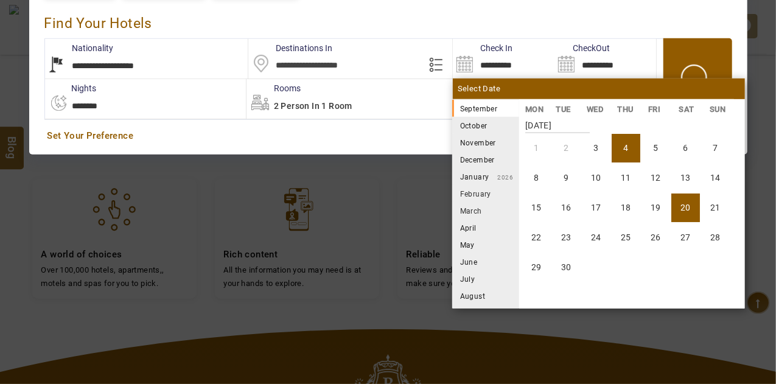
click at [688, 198] on li "20" at bounding box center [685, 208] width 29 height 29
type input "**********"
select select "*"
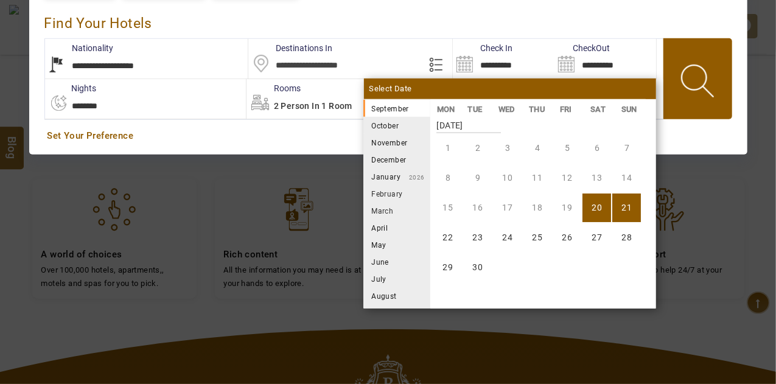
scroll to position [0, 0]
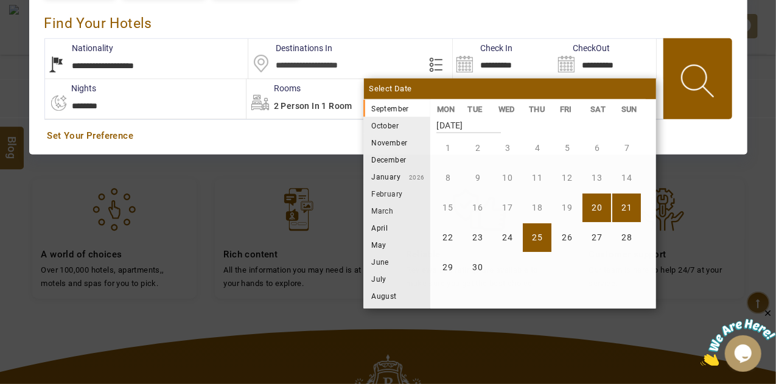
click at [529, 229] on li "25" at bounding box center [537, 237] width 29 height 29
type input "**********"
select select "*"
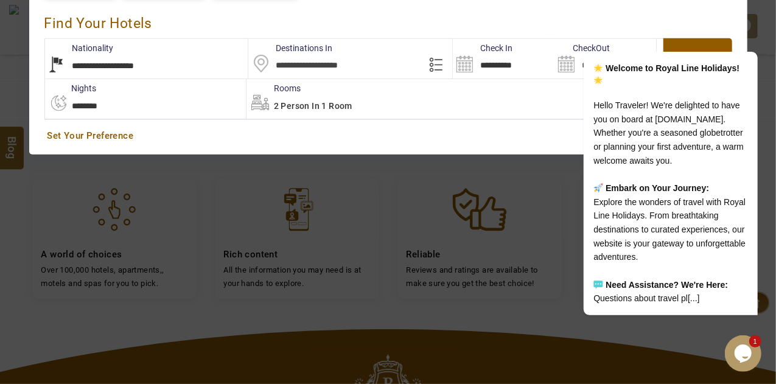
click at [310, 61] on input "text" at bounding box center [350, 59] width 204 height 40
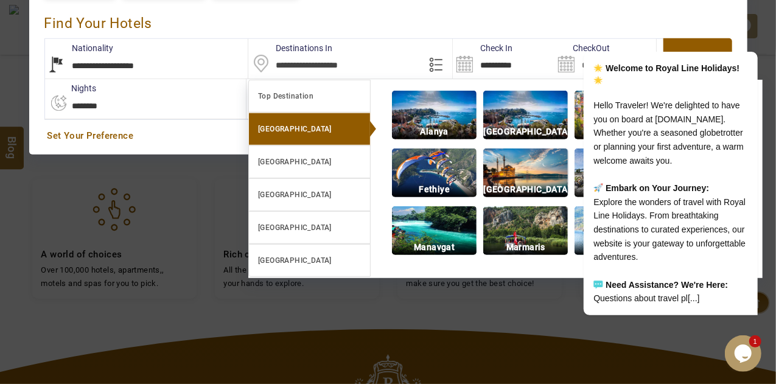
click at [508, 180] on img at bounding box center [525, 173] width 85 height 49
type input "**********"
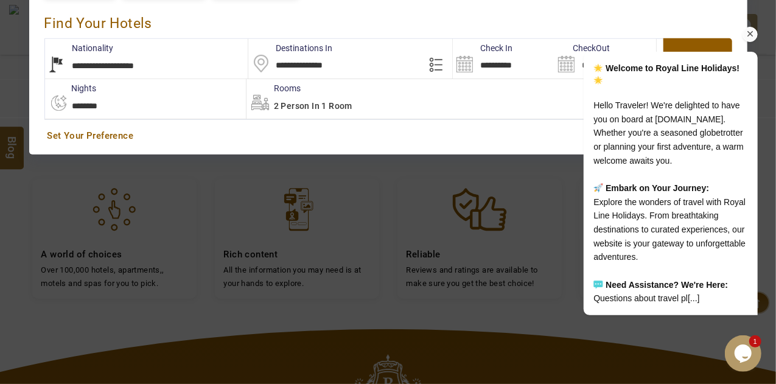
click at [751, 29] on icon "Chat attention grabber" at bounding box center [749, 34] width 11 height 11
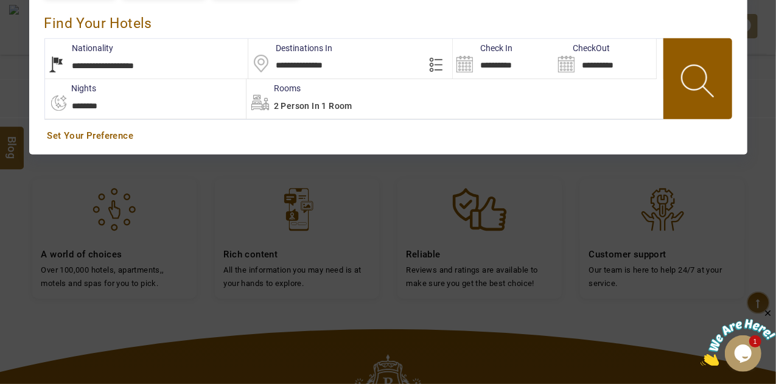
click at [711, 72] on span at bounding box center [698, 83] width 55 height 60
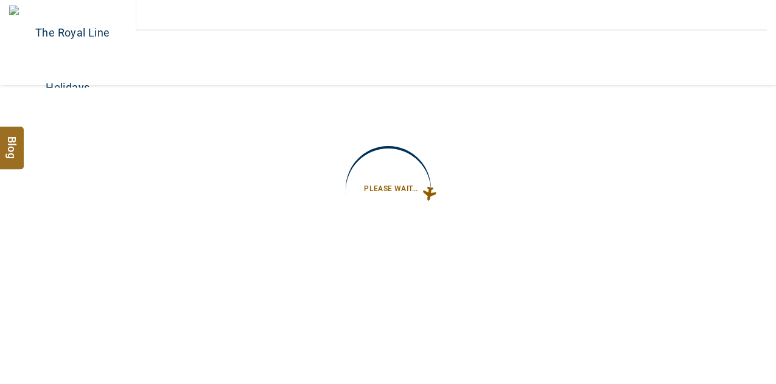
type input "**********"
select select "*"
type input "**********"
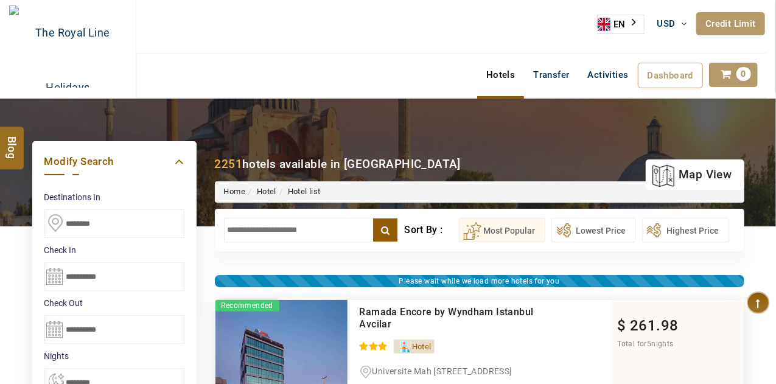
click at [265, 232] on input "text" at bounding box center [311, 230] width 175 height 24
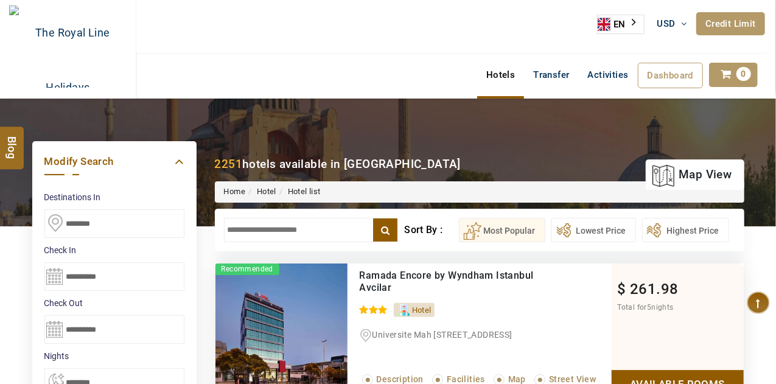
paste input "**********"
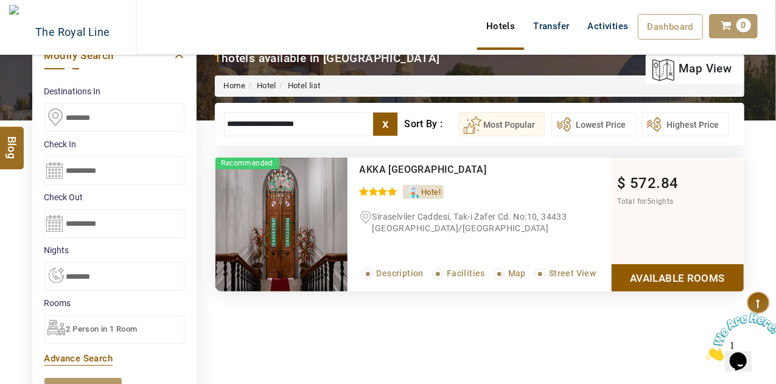
type input "**********"
click at [634, 279] on link "Available Rooms" at bounding box center [678, 277] width 132 height 27
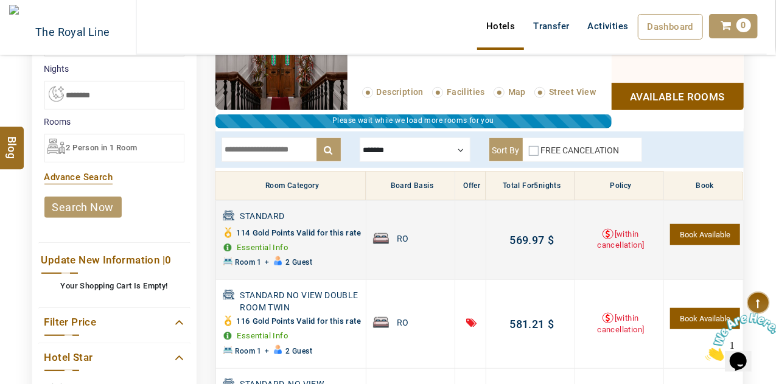
scroll to position [308, 0]
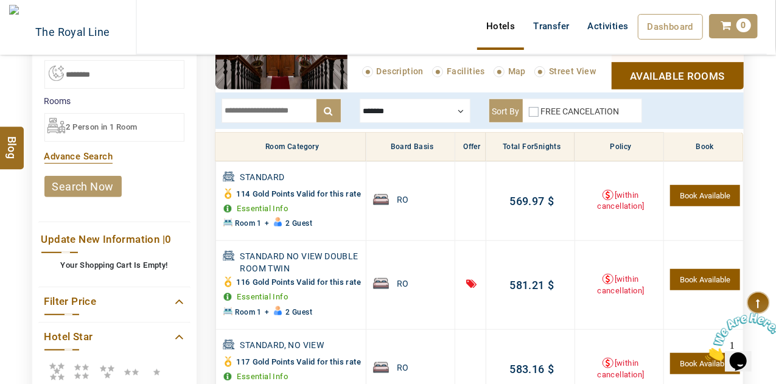
click at [397, 120] on div at bounding box center [415, 111] width 111 height 24
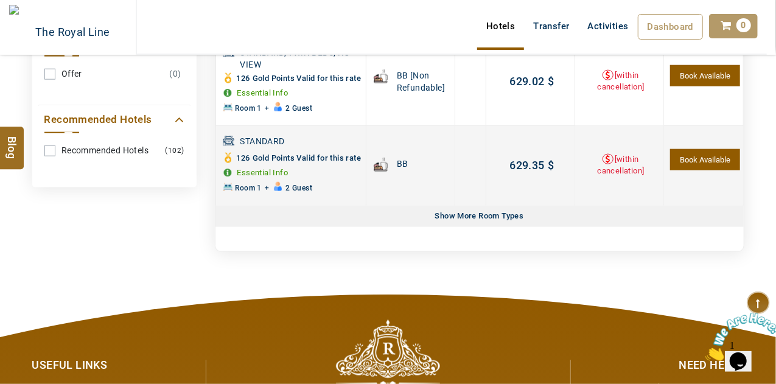
scroll to position [0, 0]
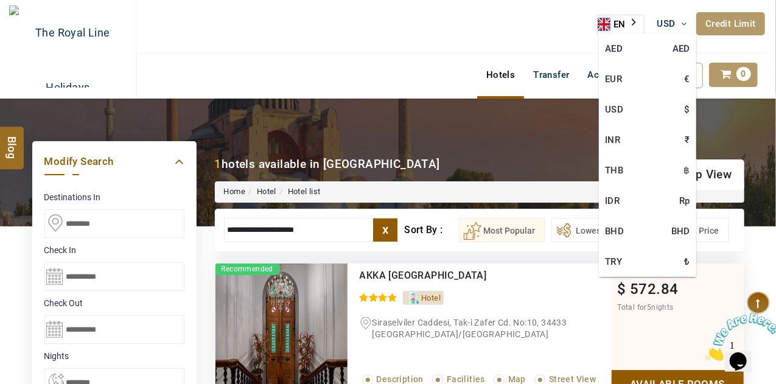
click at [639, 44] on link "AED AED" at bounding box center [647, 48] width 97 height 30
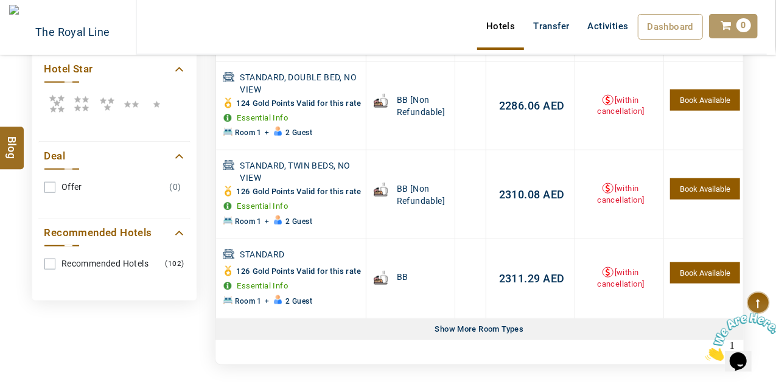
scroll to position [735, 0]
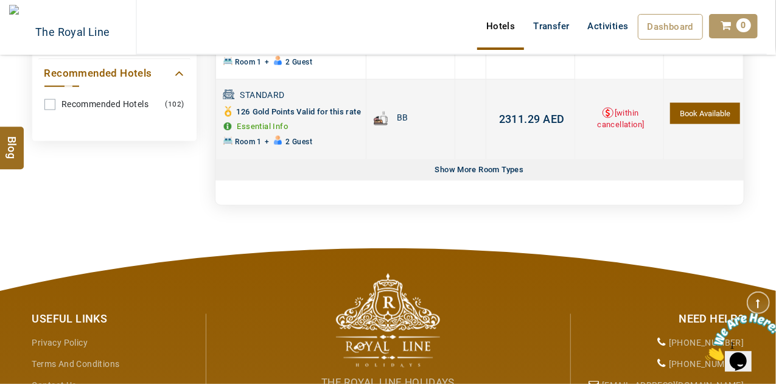
click at [513, 125] on span "2311.29" at bounding box center [519, 119] width 41 height 13
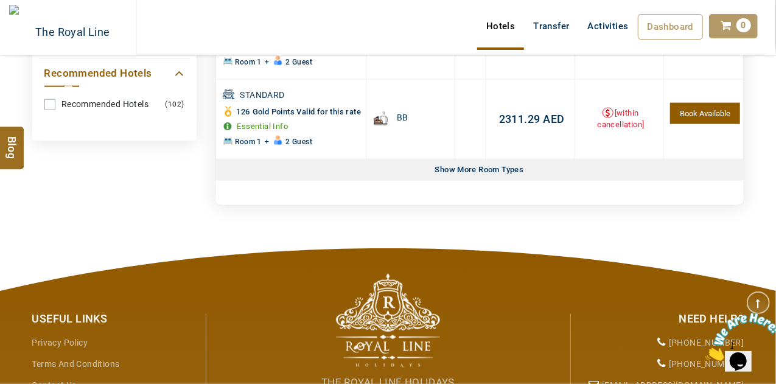
click at [0, 0] on div "**********" at bounding box center [0, 0] width 0 height 0
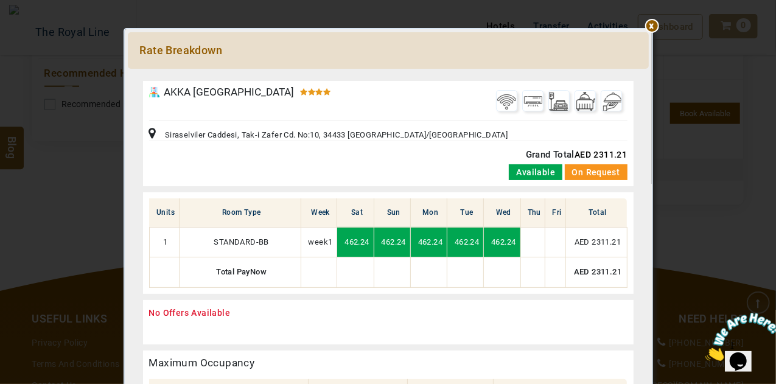
click at [596, 152] on span "AED 2311.21" at bounding box center [601, 155] width 52 height 10
copy span "2311.21"
click at [649, 75] on div at bounding box center [388, 75] width 521 height 0
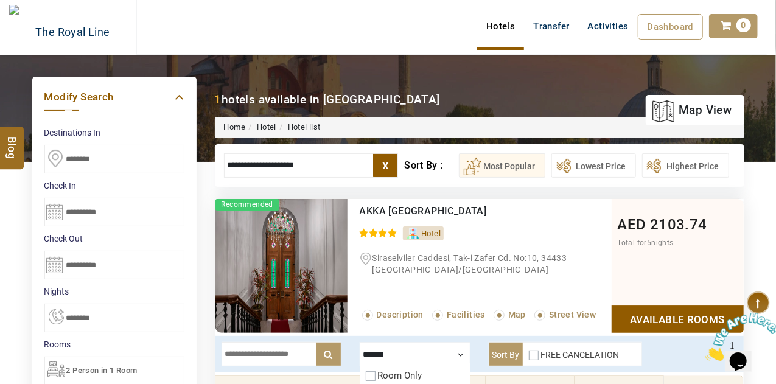
scroll to position [0, 0]
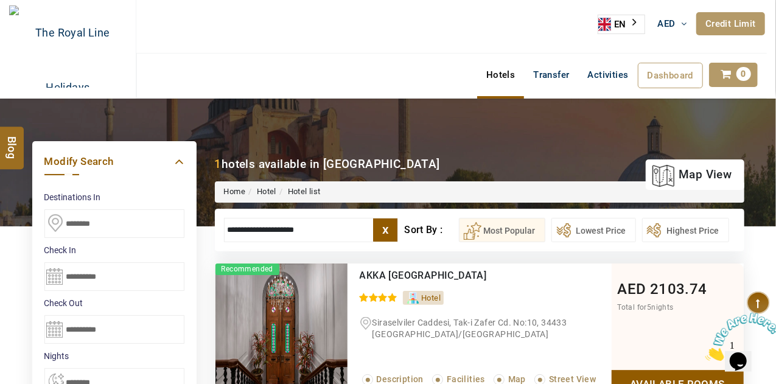
drag, startPoint x: 323, startPoint y: 229, endPoint x: 4, endPoint y: 215, distance: 319.3
click at [4, 215] on div "**********" at bounding box center [388, 208] width 776 height 86
paste input "**********"
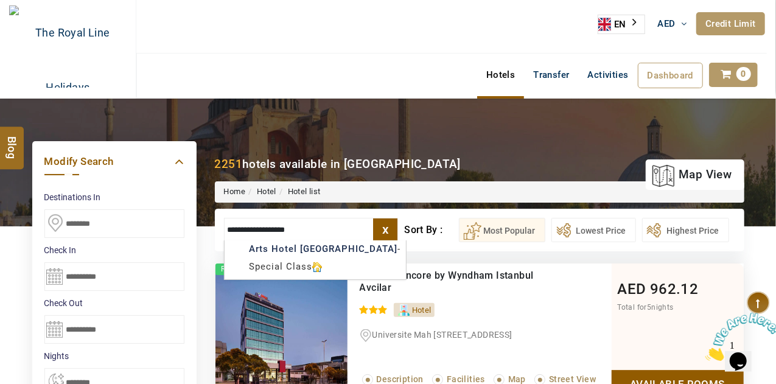
click at [282, 236] on input "**********" at bounding box center [311, 230] width 175 height 24
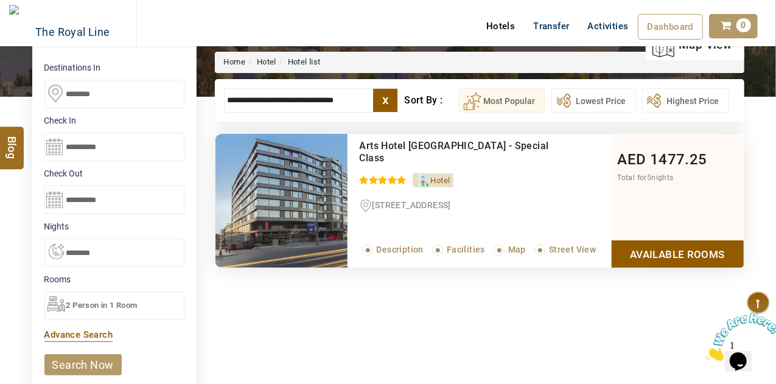
scroll to position [129, 0]
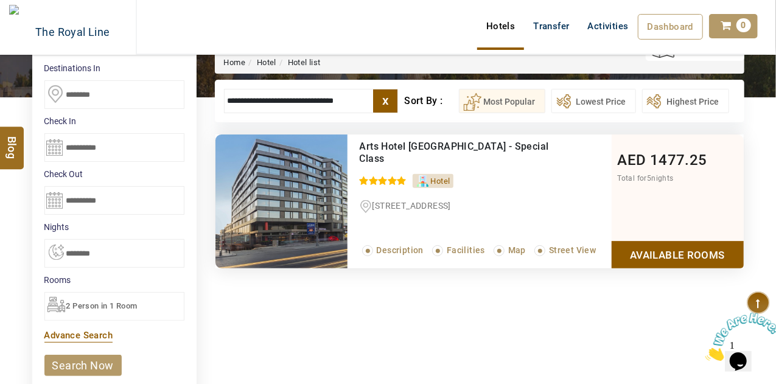
type input "**********"
click at [712, 245] on link "Available Rooms" at bounding box center [678, 254] width 132 height 27
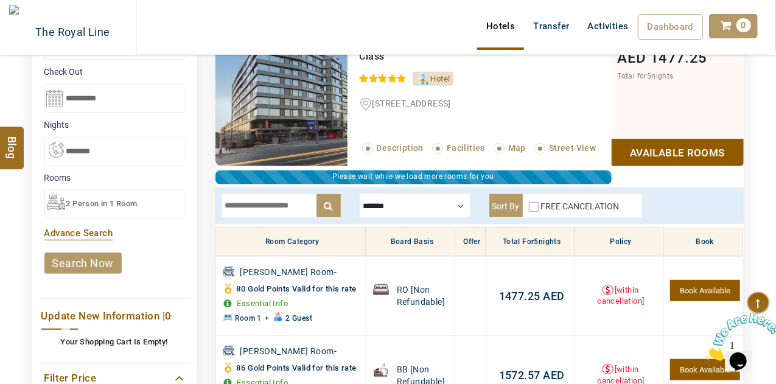
click at [432, 213] on div at bounding box center [415, 206] width 111 height 24
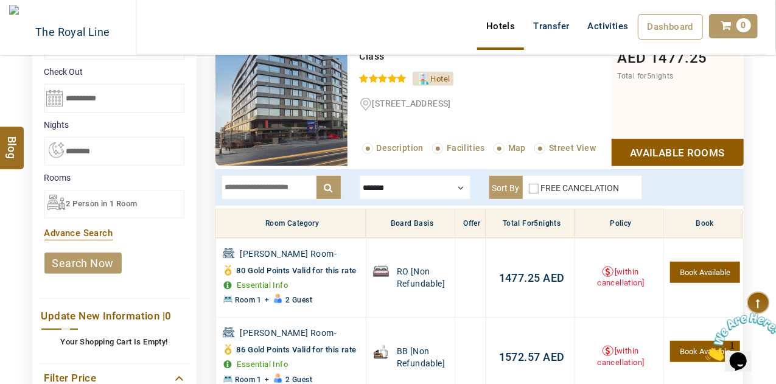
click at [463, 197] on div at bounding box center [415, 187] width 111 height 24
click at [385, 225] on label "Breakfast" at bounding box center [397, 224] width 39 height 11
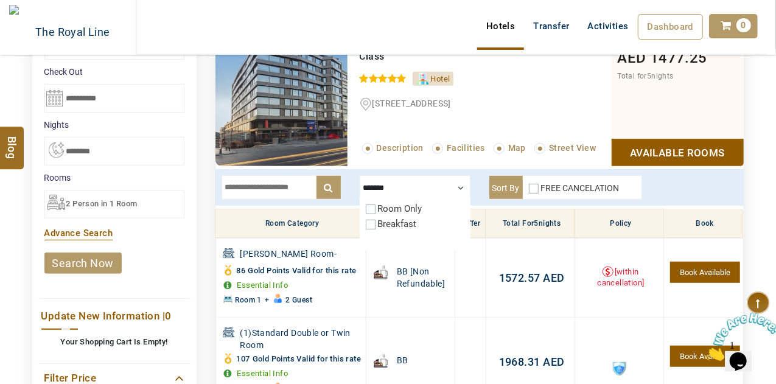
click at [773, 198] on div "DESTINATION + Add Destination Nationality Afghanistan Albania Algeria American …" at bounding box center [388, 299] width 776 height 864
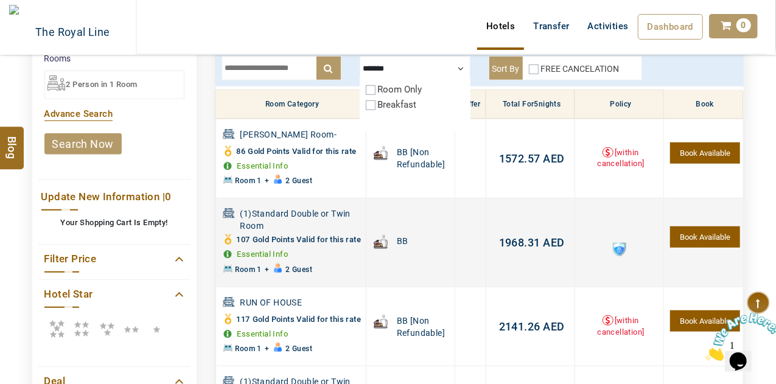
scroll to position [353, 0]
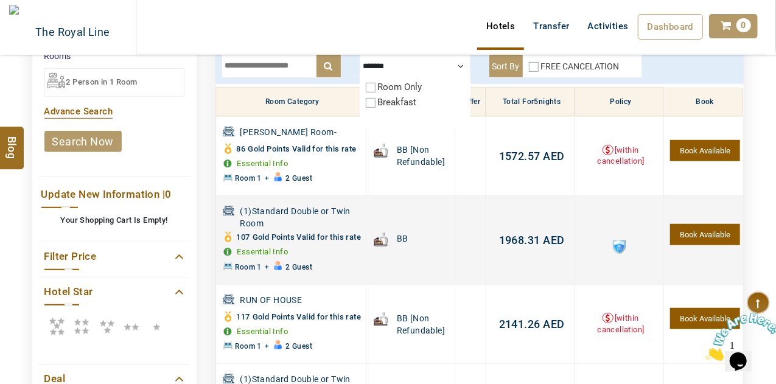
click at [515, 245] on span "1968.31" at bounding box center [519, 240] width 41 height 13
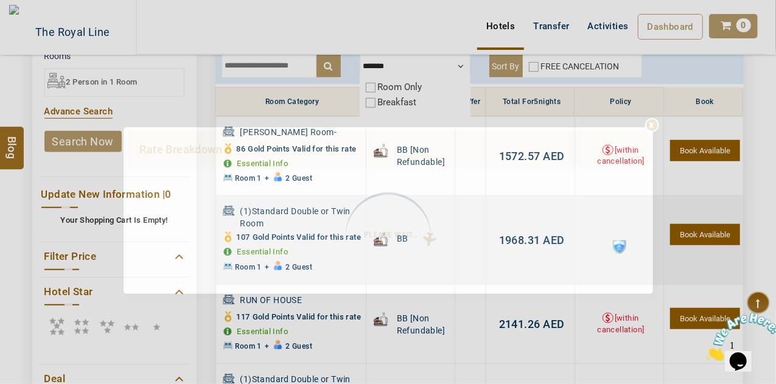
click at [515, 245] on div "Please Wait..." at bounding box center [388, 237] width 491 height 91
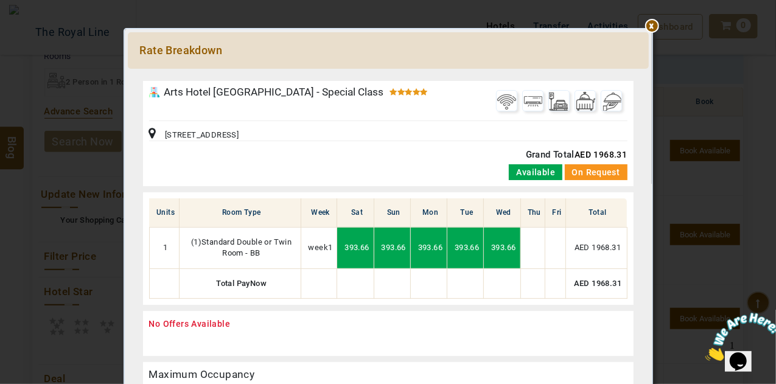
click at [598, 155] on span "AED 1968.31" at bounding box center [601, 155] width 52 height 10
copy span "1968.31"
click at [649, 75] on div at bounding box center [388, 75] width 521 height 0
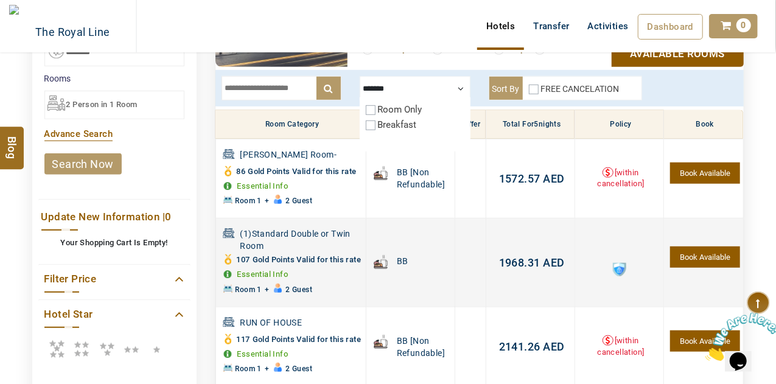
scroll to position [0, 0]
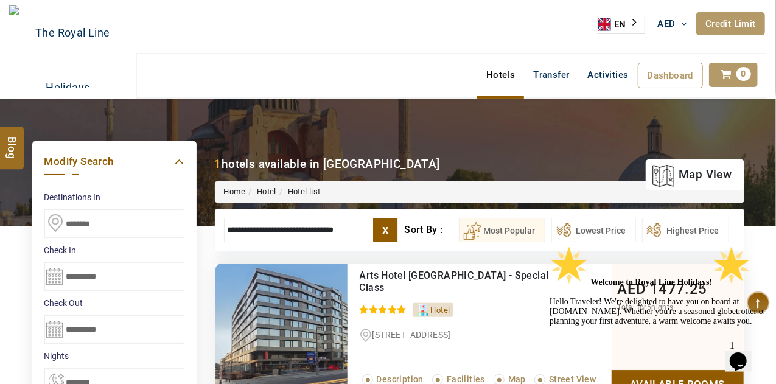
drag, startPoint x: 360, startPoint y: 222, endPoint x: 140, endPoint y: 251, distance: 222.3
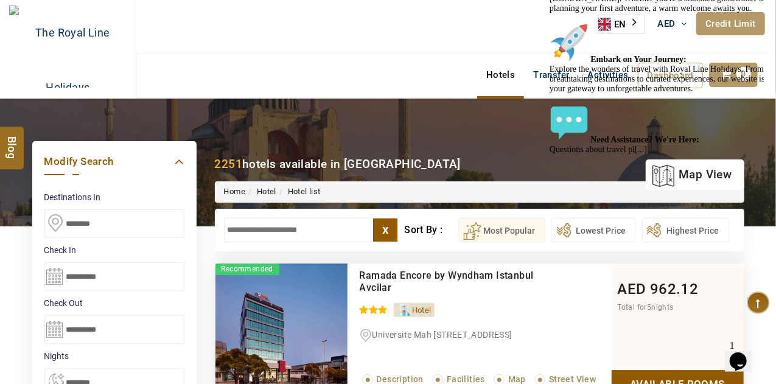
paste input "******"
type input "*"
paste input "**********"
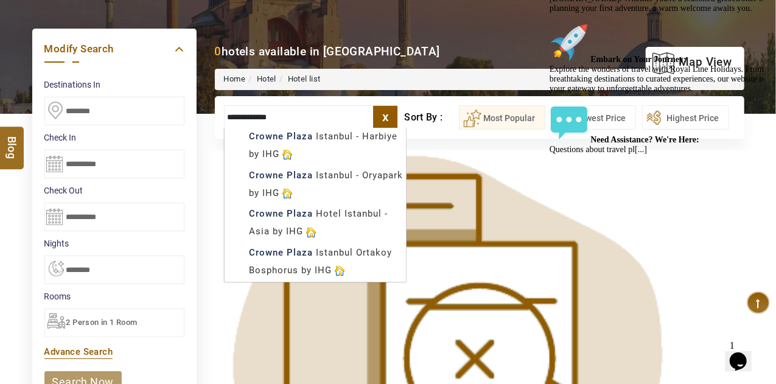
scroll to position [114, 0]
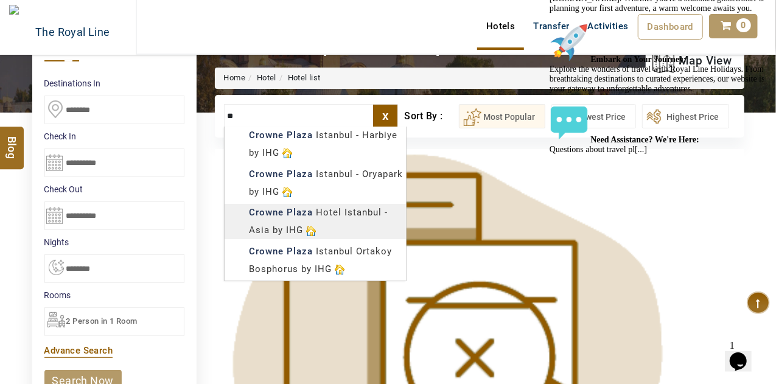
type input "*"
paste input "**********"
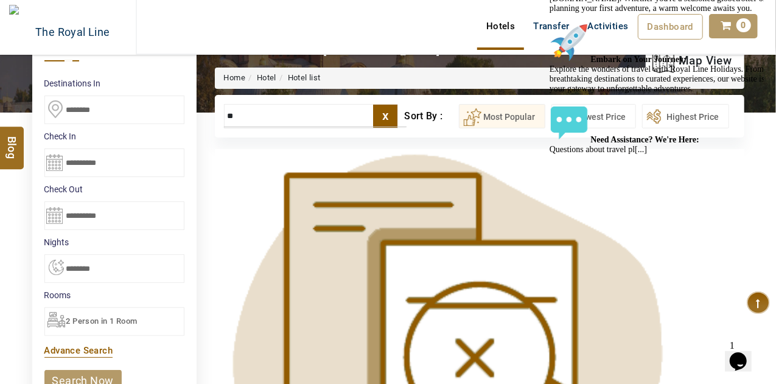
type input "*"
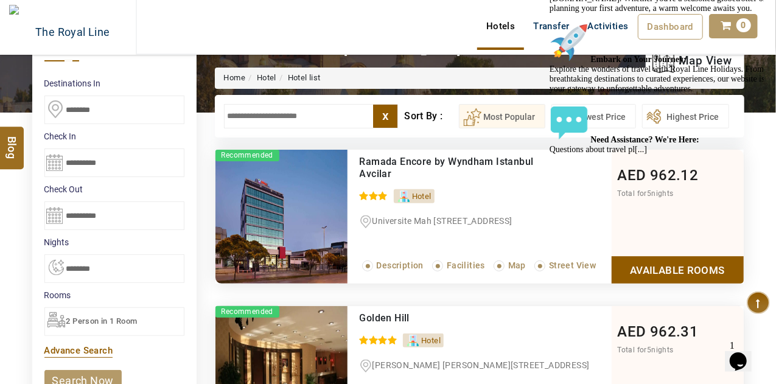
paste input "**********"
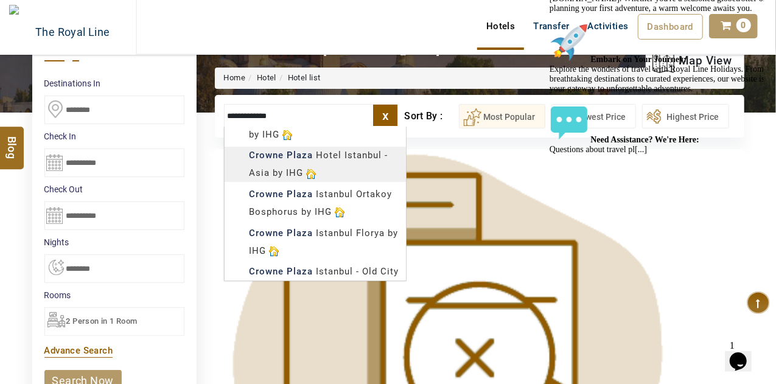
scroll to position [77, 0]
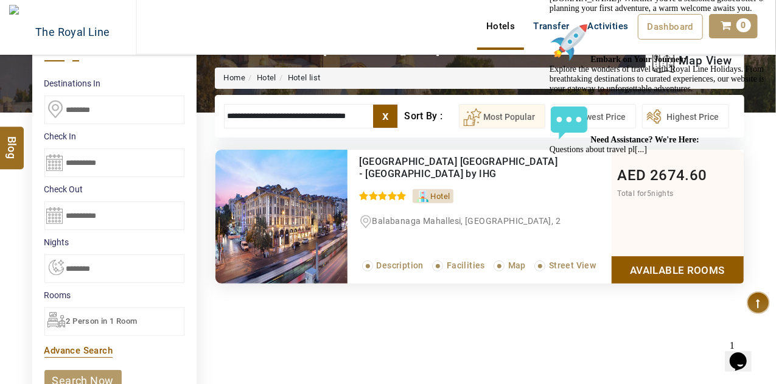
click at [475, 183] on ul "Hotel" at bounding box center [486, 193] width 252 height 20
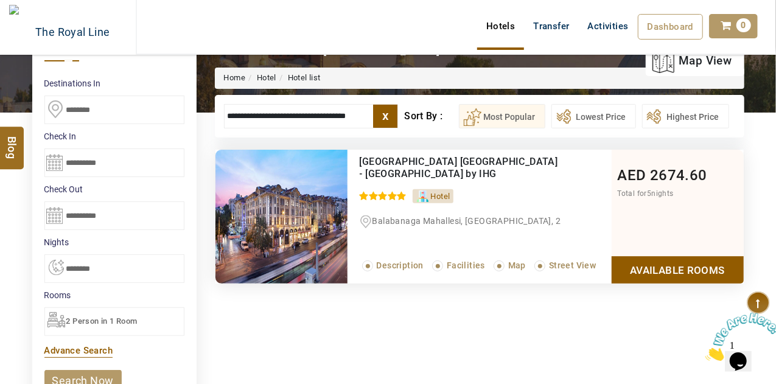
click at [679, 265] on link "Available Rooms" at bounding box center [678, 269] width 132 height 27
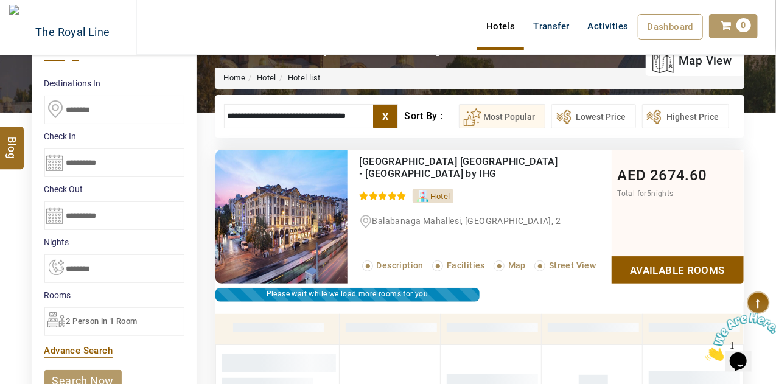
scroll to position [231, 0]
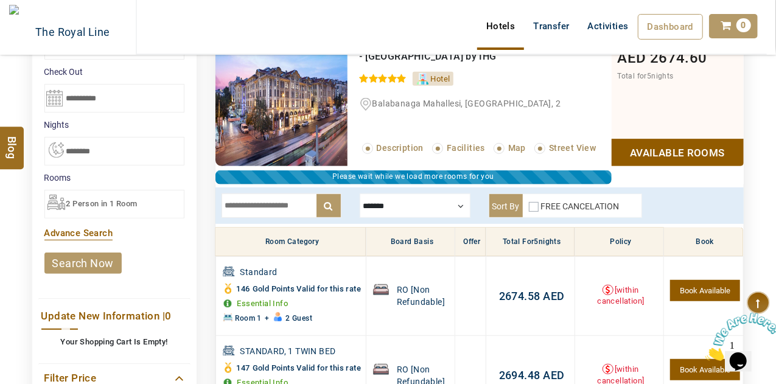
click at [405, 215] on div at bounding box center [415, 206] width 111 height 24
click at [407, 211] on div at bounding box center [415, 206] width 111 height 24
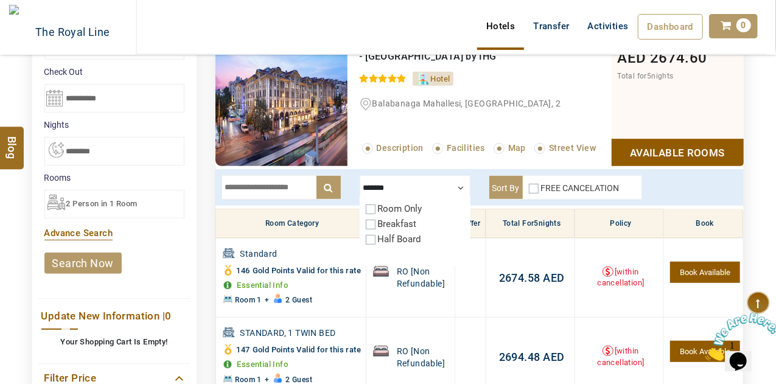
click at [404, 234] on label "Half Board" at bounding box center [400, 239] width 44 height 11
click at [425, 215] on div "Room Only Breakfast Half Board" at bounding box center [415, 231] width 111 height 69
click at [411, 221] on label "Breakfast" at bounding box center [397, 224] width 39 height 11
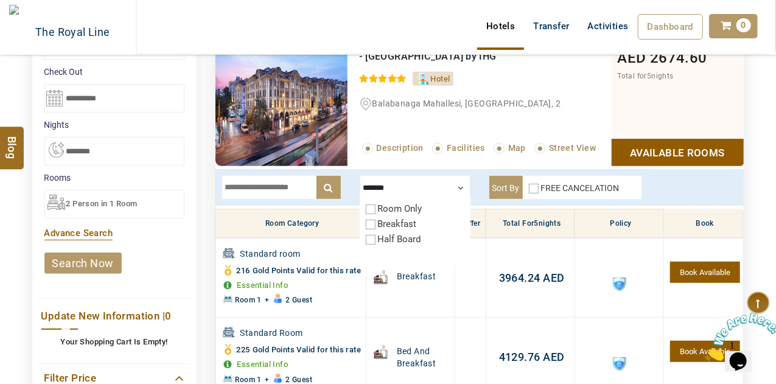
click at [410, 221] on label "Breakfast" at bounding box center [397, 224] width 39 height 11
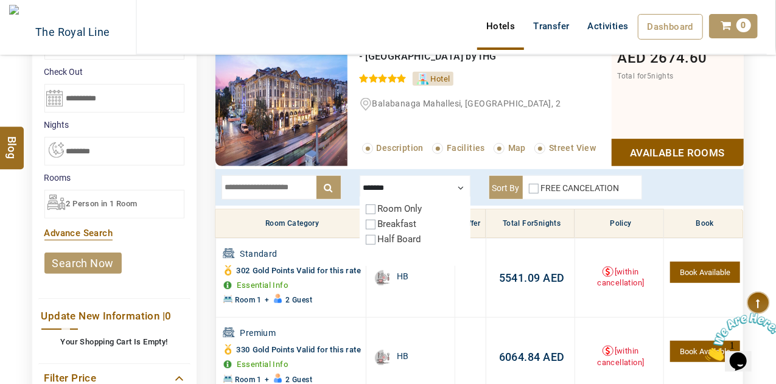
click at [407, 222] on label "Breakfast" at bounding box center [397, 224] width 39 height 11
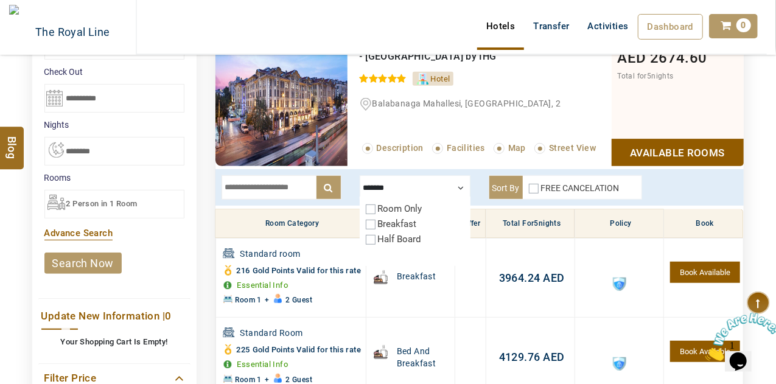
click at [408, 237] on label "Half Board" at bounding box center [400, 239] width 44 height 11
click at [655, 186] on div "x ******* Room Only Breakfast Half Board Sort By FREE CANCELATION" at bounding box center [479, 187] width 528 height 37
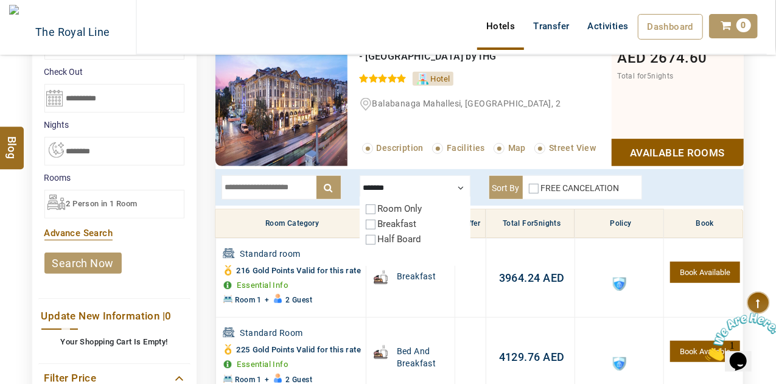
click at [452, 182] on div at bounding box center [415, 187] width 111 height 24
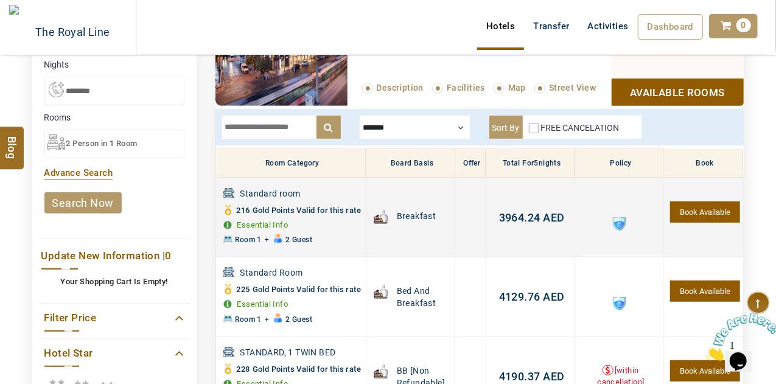
scroll to position [292, 0]
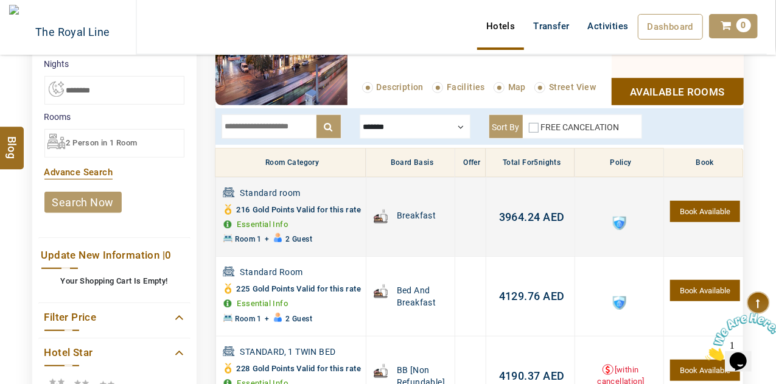
click at [516, 222] on span "3964.24" at bounding box center [519, 217] width 41 height 13
click at [0, 0] on div "Please Wait..." at bounding box center [0, 0] width 0 height 0
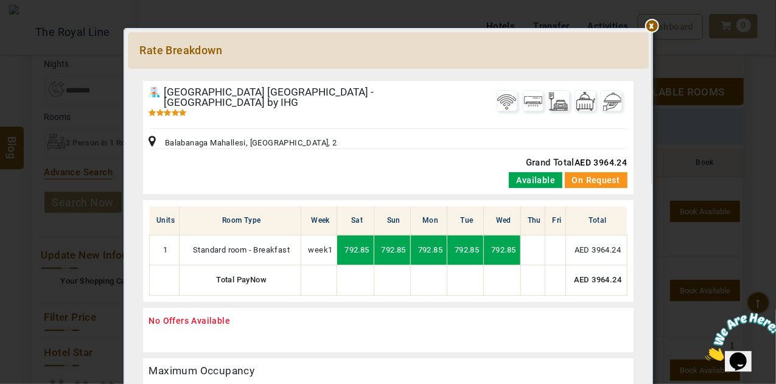
click at [597, 270] on td "AED 3964.24" at bounding box center [596, 280] width 61 height 30
click at [597, 268] on td "AED 3964.24" at bounding box center [596, 280] width 61 height 30
copy td "3964.24"
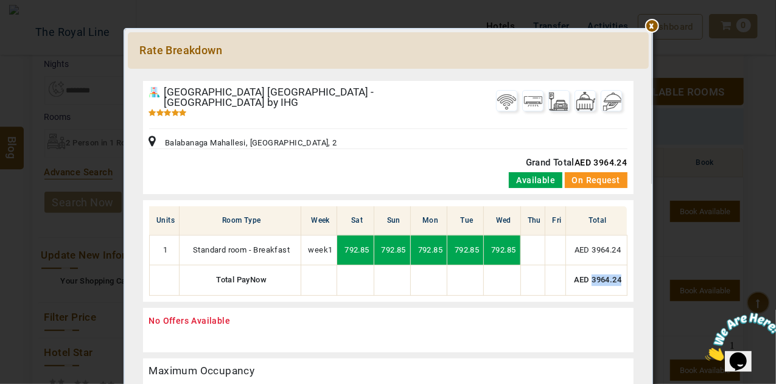
scroll to position [44, 0]
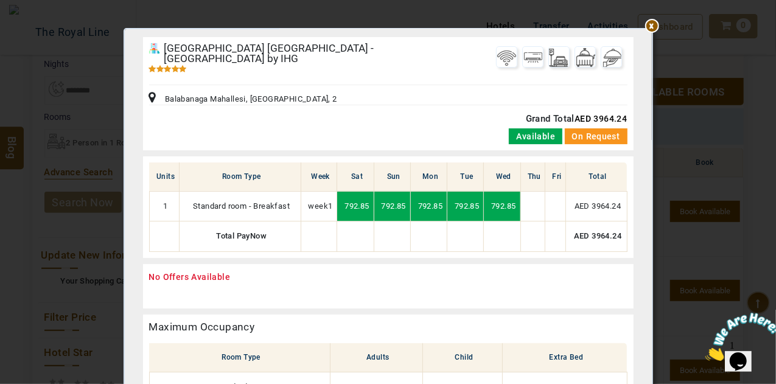
click at [649, 31] on div at bounding box center [388, 31] width 521 height 0
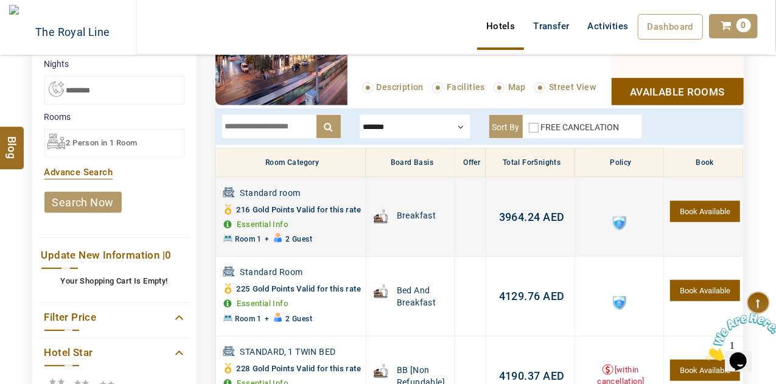
click at [514, 223] on span "3964.24" at bounding box center [519, 217] width 41 height 13
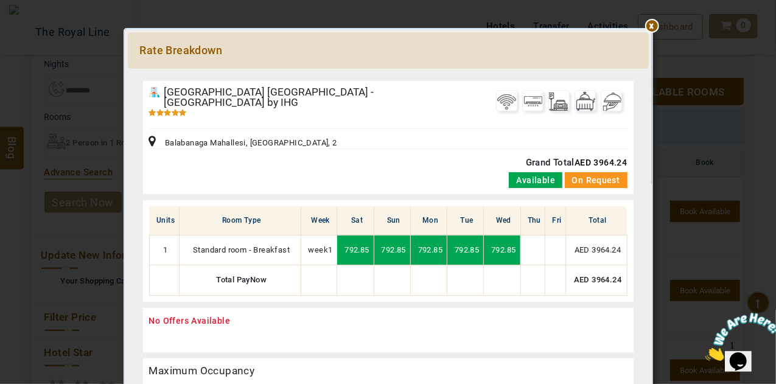
click at [615, 155] on p "Grand Total AED 3964.24" at bounding box center [528, 162] width 200 height 15
copy span "3964.24"
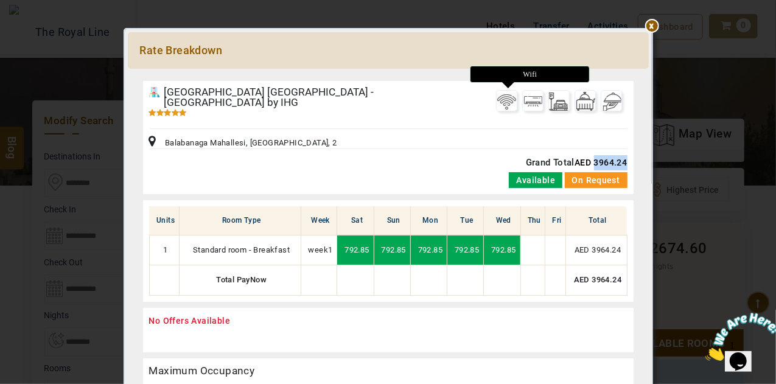
scroll to position [35, 0]
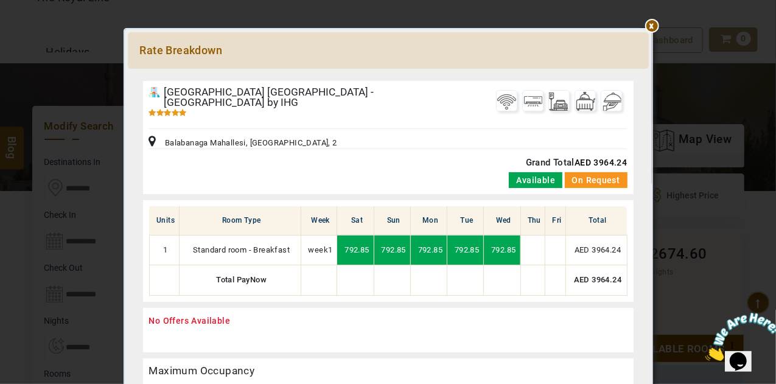
click at [649, 75] on div at bounding box center [388, 75] width 521 height 0
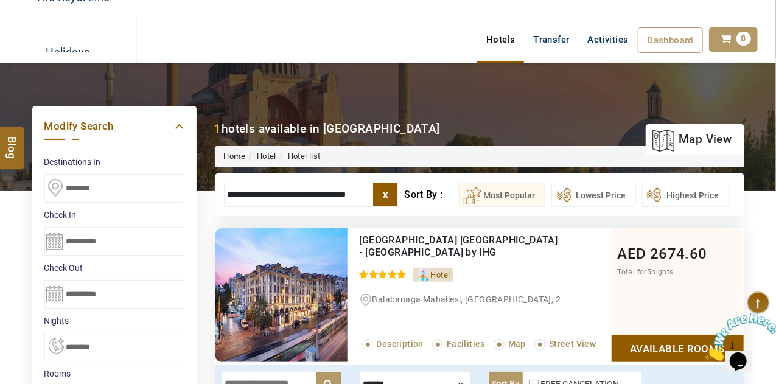
scroll to position [132, 0]
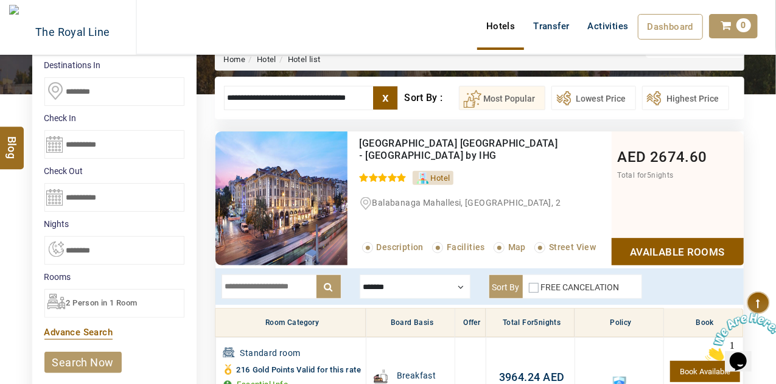
click at [371, 93] on input "**********" at bounding box center [311, 98] width 175 height 24
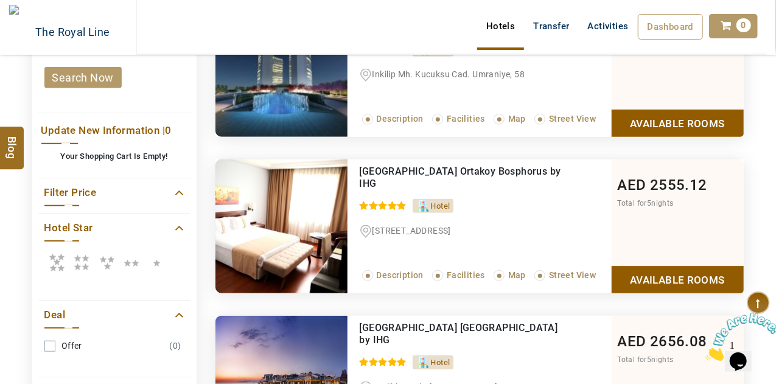
scroll to position [667, 0]
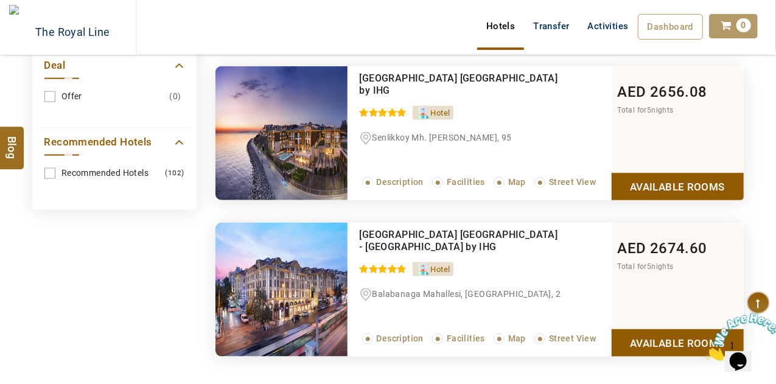
type input "**********"
drag, startPoint x: 506, startPoint y: 273, endPoint x: 533, endPoint y: 293, distance: 33.1
click at [533, 293] on div "Crowne Plaza Istanbul - Old City by IHG 0 / 5 Hotel Balabanaga Mahallesi, Fethi…" at bounding box center [480, 290] width 264 height 134
click at [653, 334] on link "Available Rooms" at bounding box center [678, 342] width 132 height 27
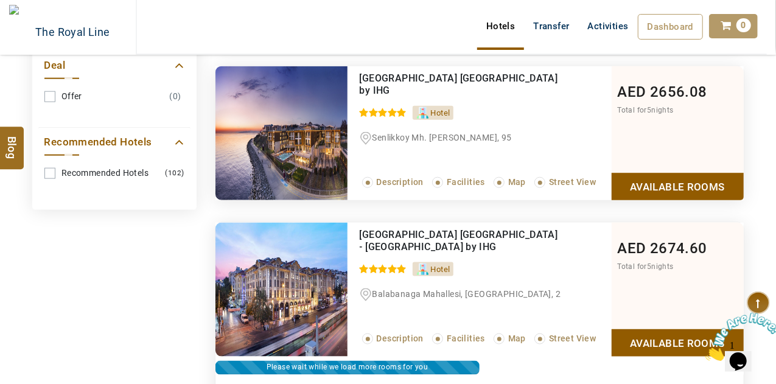
scroll to position [856, 0]
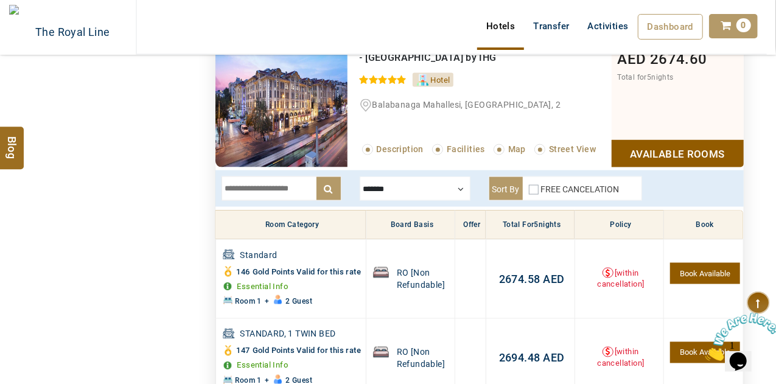
click at [533, 191] on div "FREE CANCELATION" at bounding box center [574, 191] width 91 height 17
click at [430, 185] on div at bounding box center [415, 189] width 111 height 24
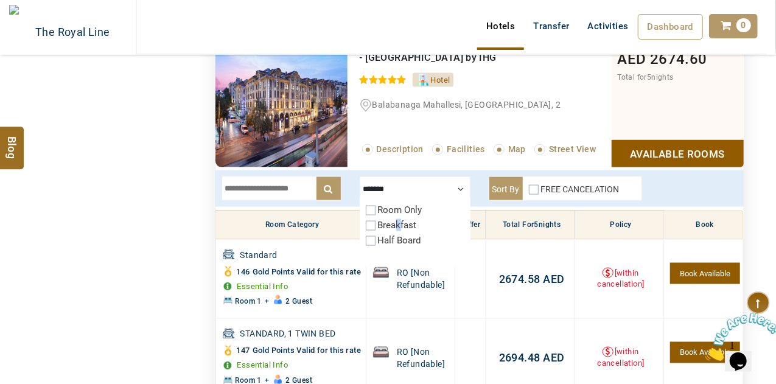
click at [402, 220] on label "Breakfast" at bounding box center [397, 225] width 39 height 11
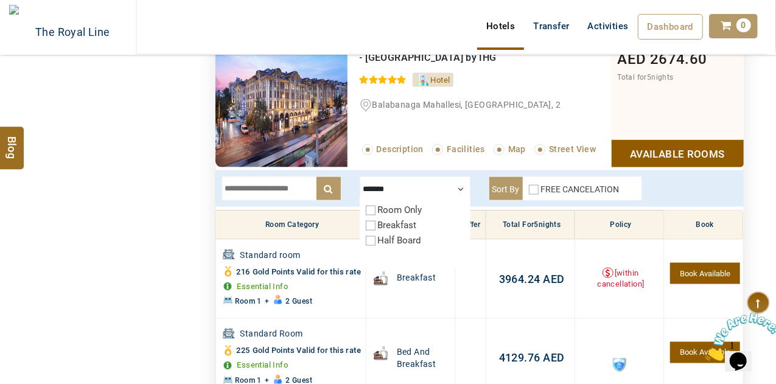
click at [670, 184] on div "x ******* Room Only Breakfast Half Board Sort By FREE CANCELATION" at bounding box center [479, 188] width 528 height 37
click at [459, 186] on div at bounding box center [415, 189] width 111 height 24
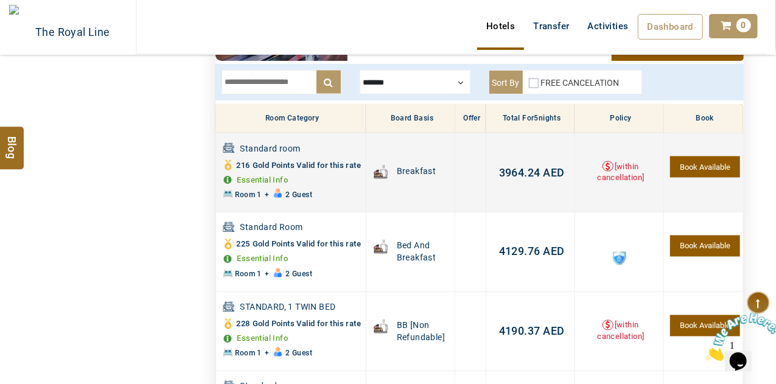
scroll to position [958, 0]
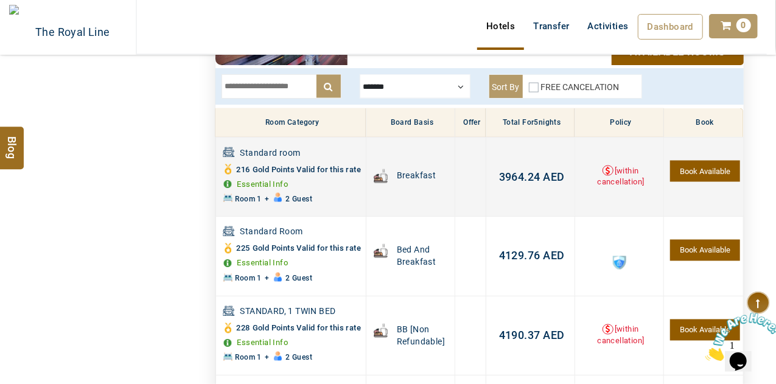
click at [532, 180] on span "3964.24" at bounding box center [519, 176] width 41 height 13
click at [0, 0] on div "**********" at bounding box center [0, 0] width 0 height 0
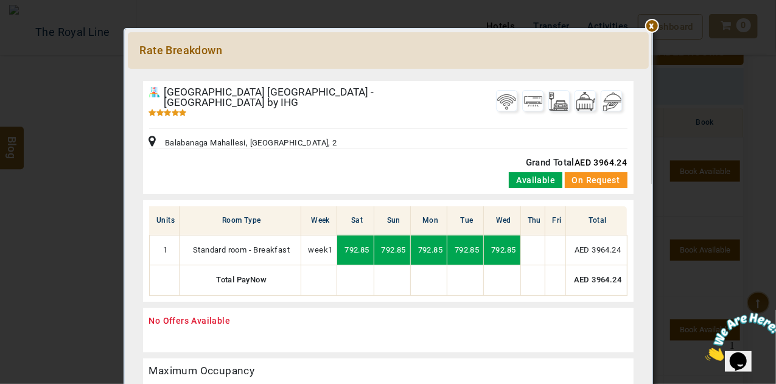
click at [599, 273] on td "AED 3964.24" at bounding box center [596, 280] width 61 height 30
copy td "3964.24"
click at [649, 75] on div at bounding box center [388, 75] width 521 height 0
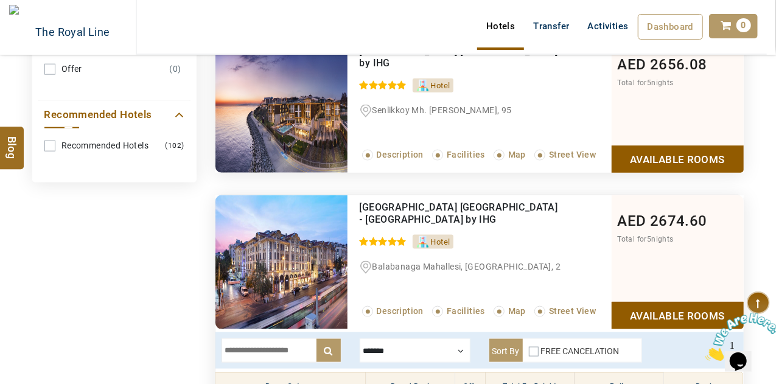
scroll to position [0, 0]
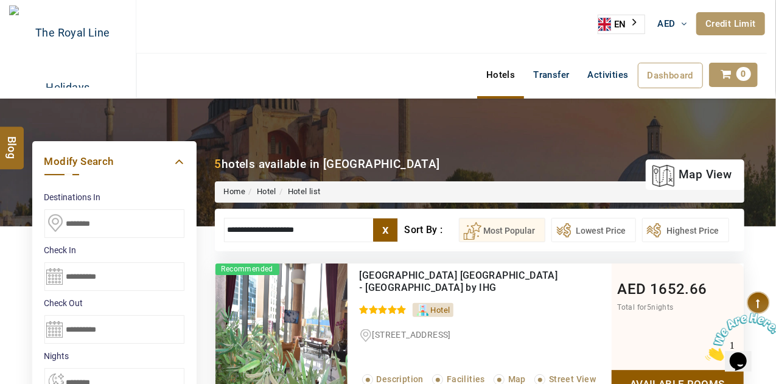
drag, startPoint x: 322, startPoint y: 223, endPoint x: 170, endPoint y: 227, distance: 152.2
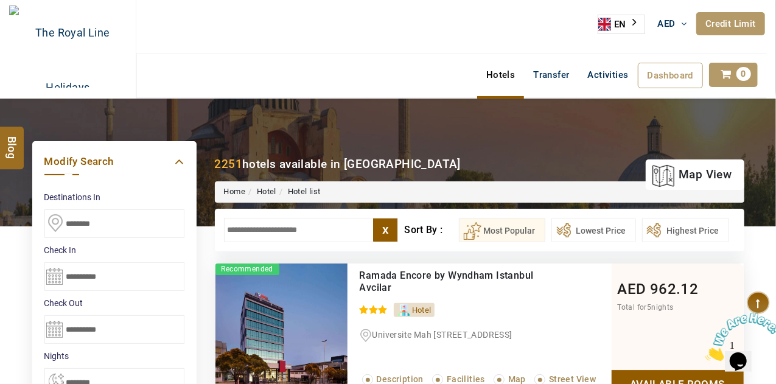
paste input "**********"
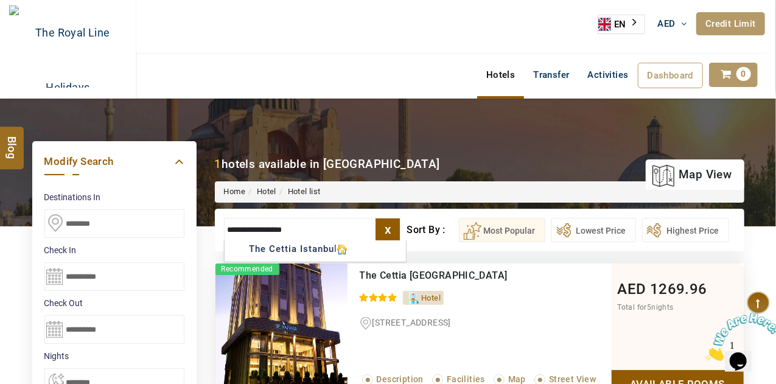
type input "**********"
click at [339, 305] on img at bounding box center [281, 331] width 132 height 134
click at [521, 331] on div "The Cettia Istanbul 0 / 5 Hotel Ortaklar Caddesi, 30 Located in the Mecidiyeköy…" at bounding box center [480, 331] width 264 height 134
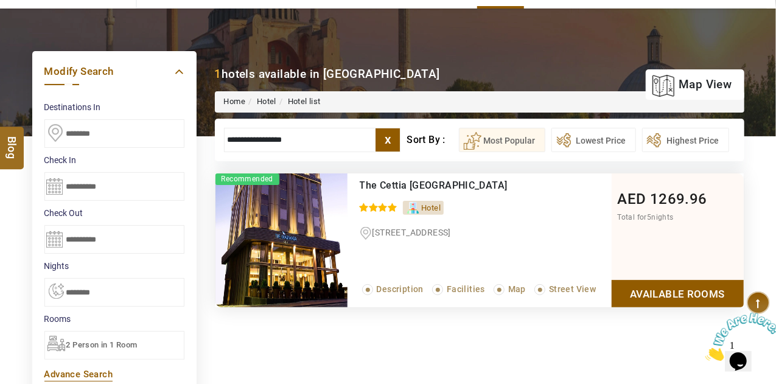
click at [685, 299] on link "Available Rooms" at bounding box center [678, 293] width 132 height 27
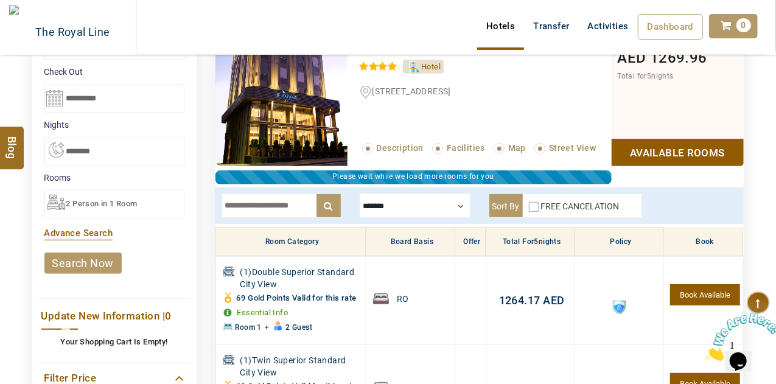
click at [399, 198] on div at bounding box center [415, 206] width 111 height 24
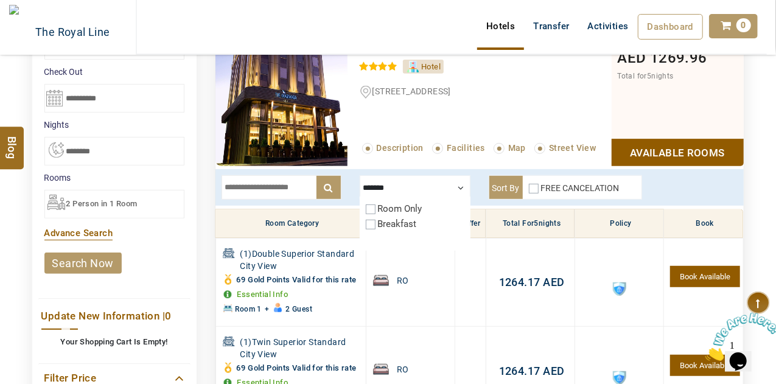
click at [377, 241] on div "Room Only Breakfast" at bounding box center [415, 224] width 111 height 54
click at [374, 223] on div "Breakfast" at bounding box center [415, 224] width 99 height 12
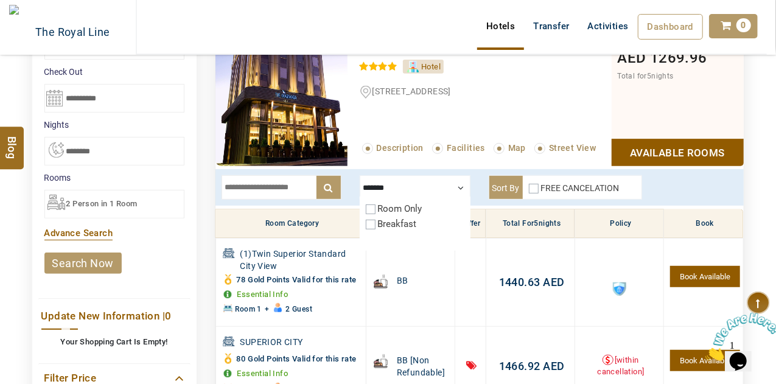
click at [463, 186] on div at bounding box center [415, 187] width 111 height 24
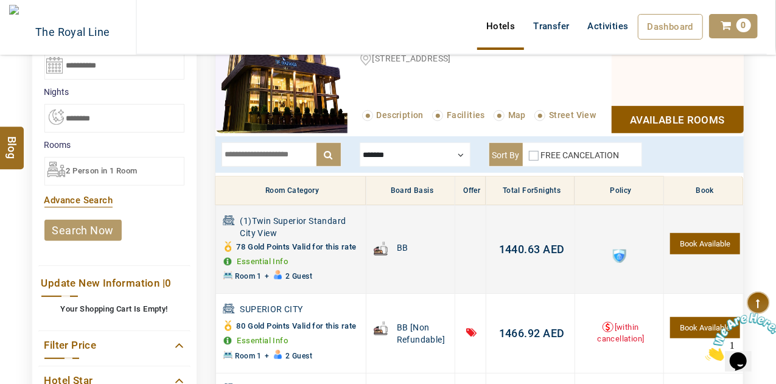
scroll to position [273, 0]
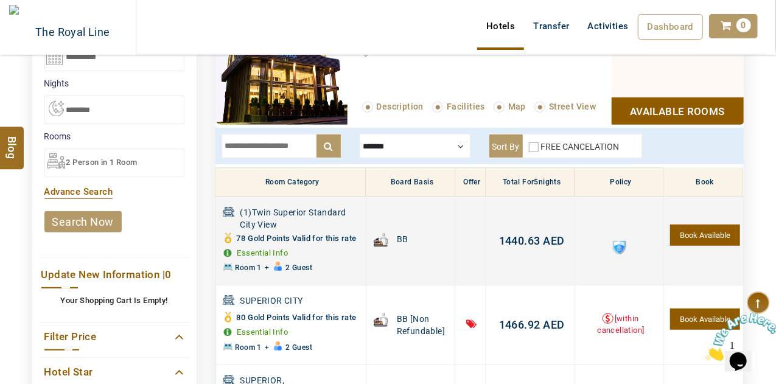
click at [516, 241] on span "1440.63" at bounding box center [519, 240] width 41 height 13
click at [516, 241] on div "Please Wait..." at bounding box center [388, 237] width 491 height 91
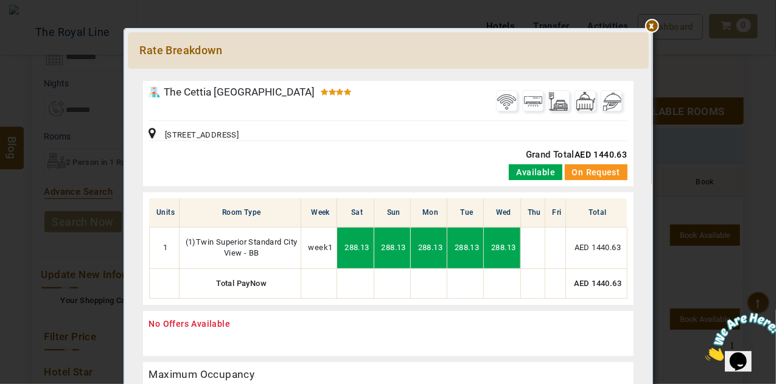
click at [599, 152] on span "AED 1440.63" at bounding box center [601, 155] width 52 height 10
copy span "1440.63"
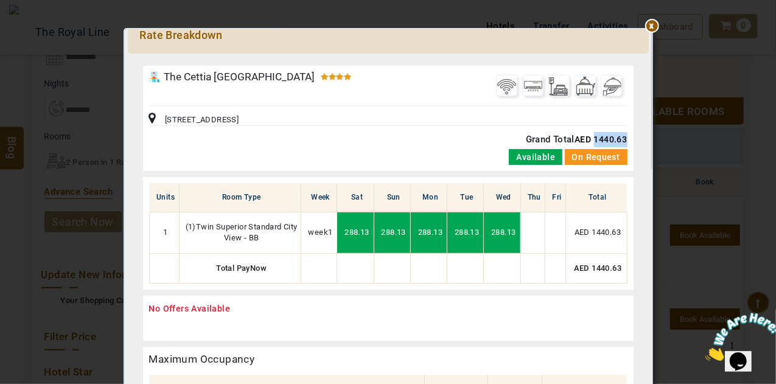
scroll to position [12, 0]
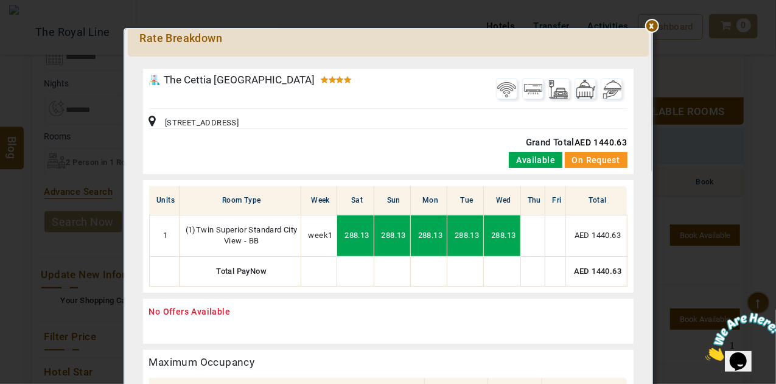
click at [649, 63] on div at bounding box center [388, 63] width 521 height 0
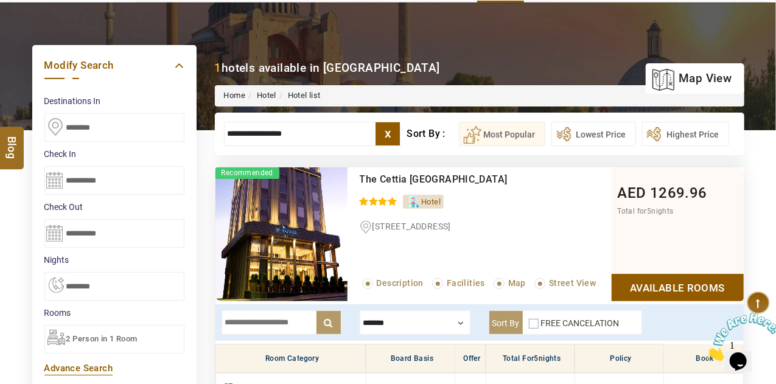
scroll to position [299, 0]
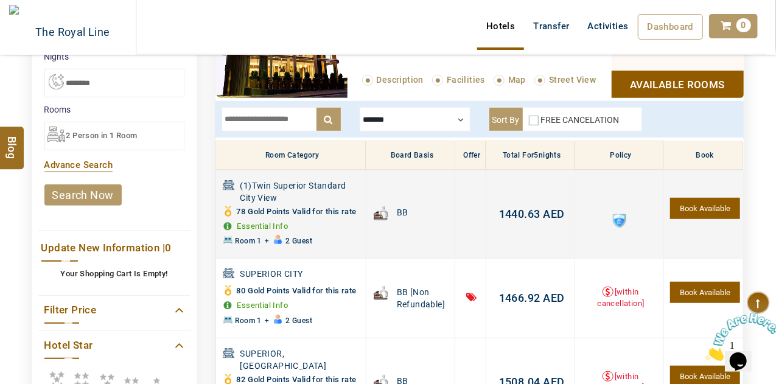
click at [513, 210] on span "1440.63" at bounding box center [519, 214] width 41 height 13
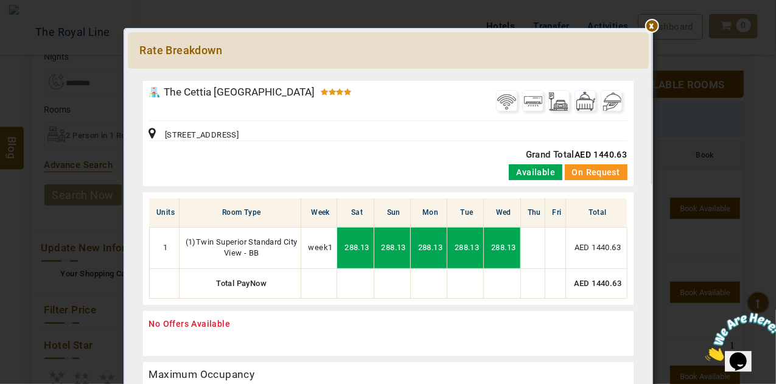
click at [590, 156] on span "AED 1440.63" at bounding box center [601, 155] width 52 height 10
copy span "1440.63"
click at [649, 75] on div at bounding box center [388, 75] width 521 height 0
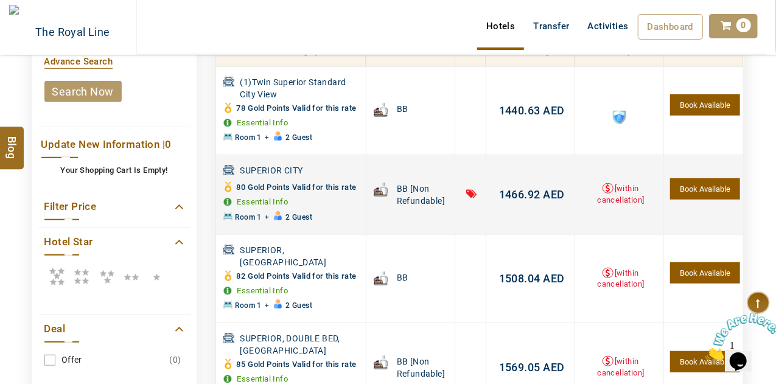
scroll to position [402, 0]
